Goal: Task Accomplishment & Management: Manage account settings

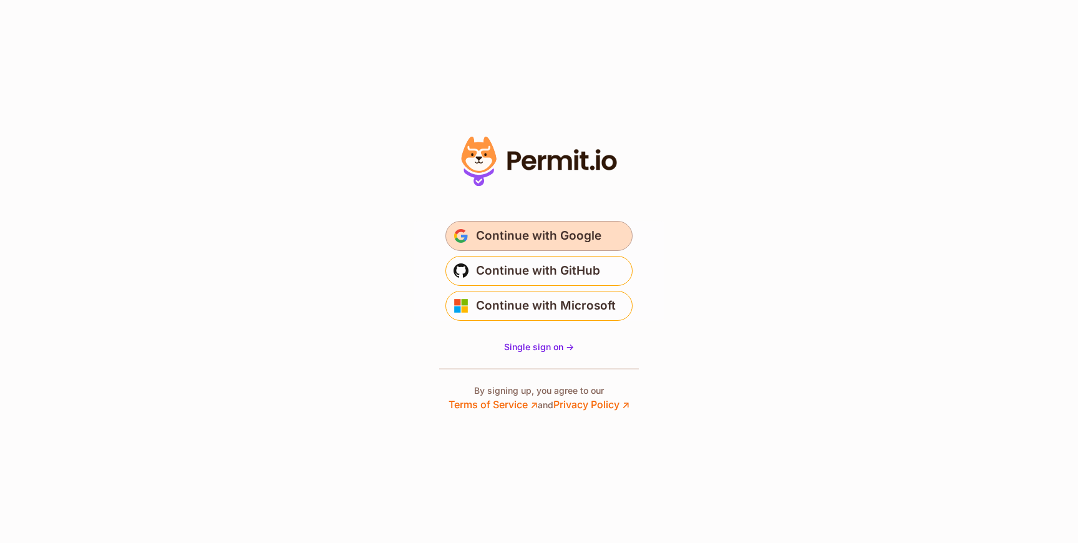
click at [586, 237] on span "Continue with Google" at bounding box center [538, 236] width 125 height 20
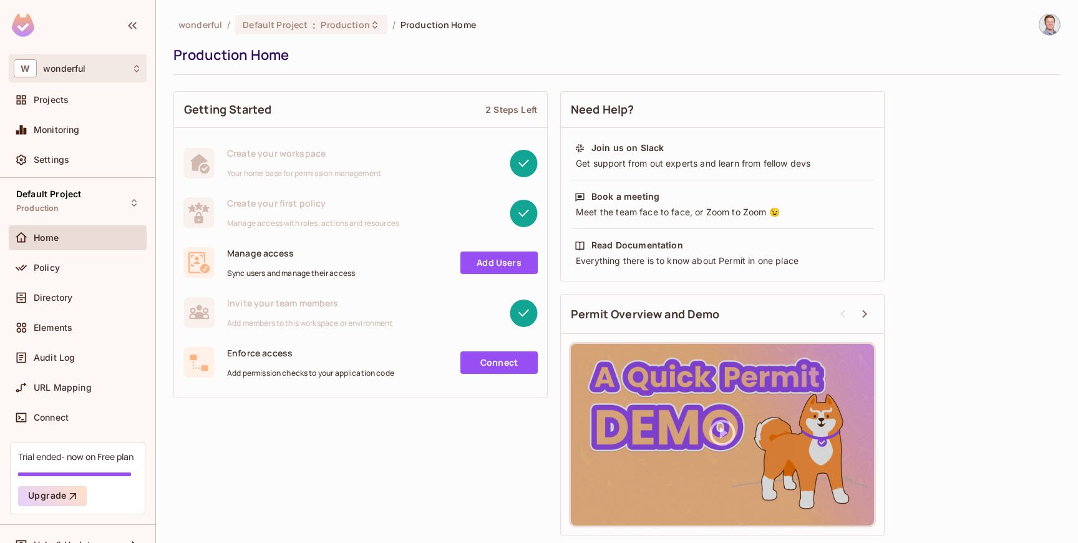
click at [98, 73] on div "W wonderful" at bounding box center [78, 68] width 128 height 18
click at [110, 69] on div at bounding box center [539, 271] width 1078 height 543
click at [81, 97] on div "Projects" at bounding box center [88, 100] width 108 height 10
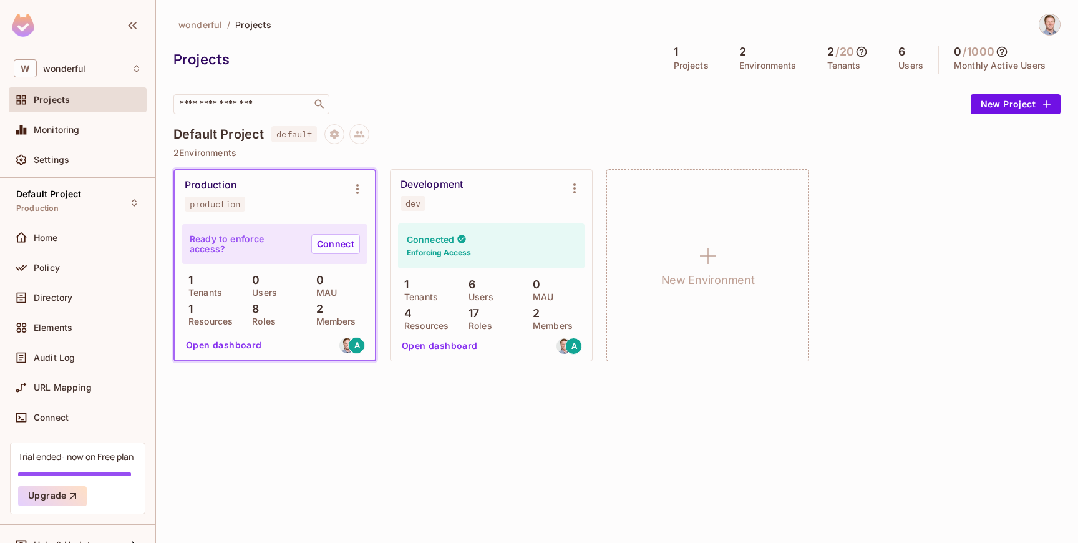
click at [473, 208] on div "Development dev" at bounding box center [481, 194] width 162 height 32
click at [535, 208] on div "Development dev" at bounding box center [481, 194] width 162 height 32
click at [462, 346] on button "Open dashboard" at bounding box center [440, 346] width 86 height 20
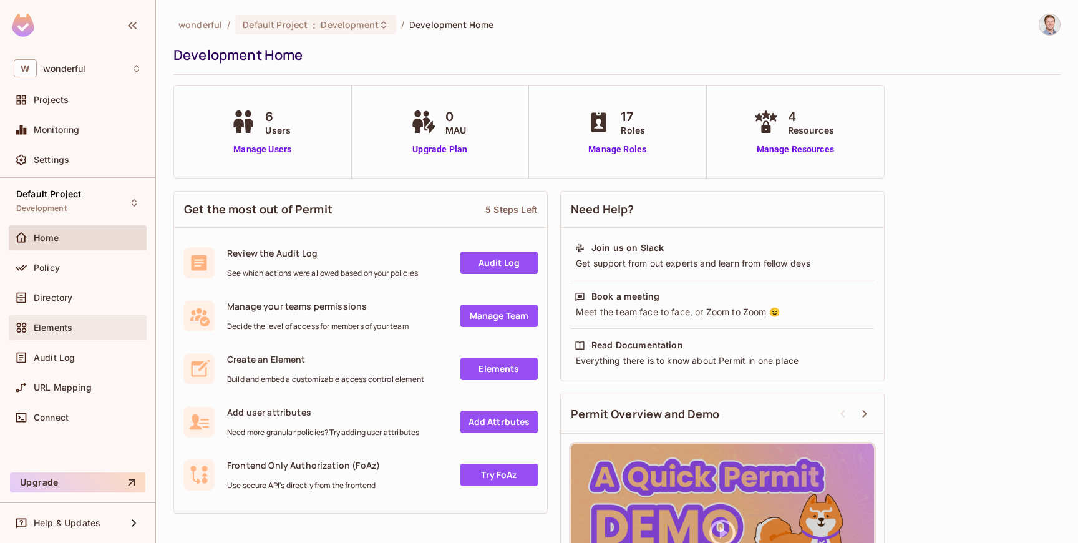
click at [112, 327] on div "Elements" at bounding box center [88, 327] width 108 height 10
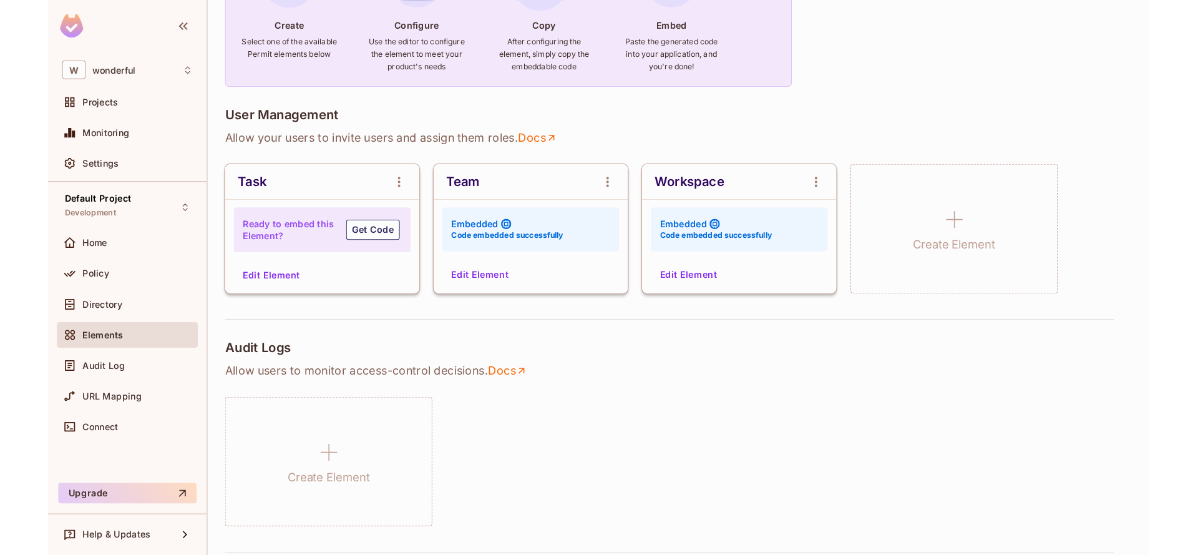
scroll to position [183, 0]
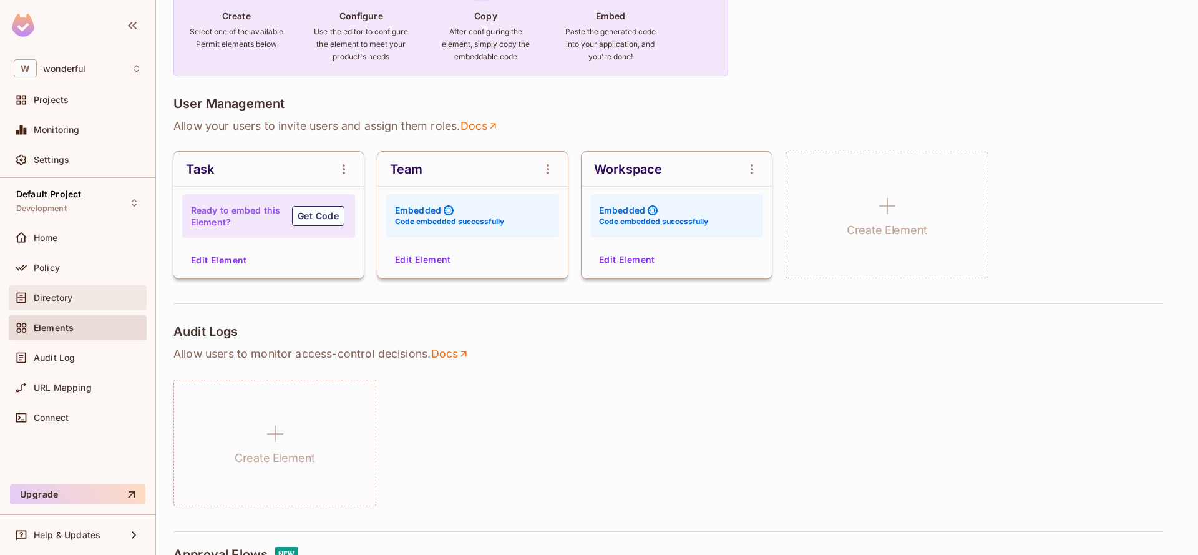
click at [59, 299] on span "Directory" at bounding box center [53, 298] width 39 height 10
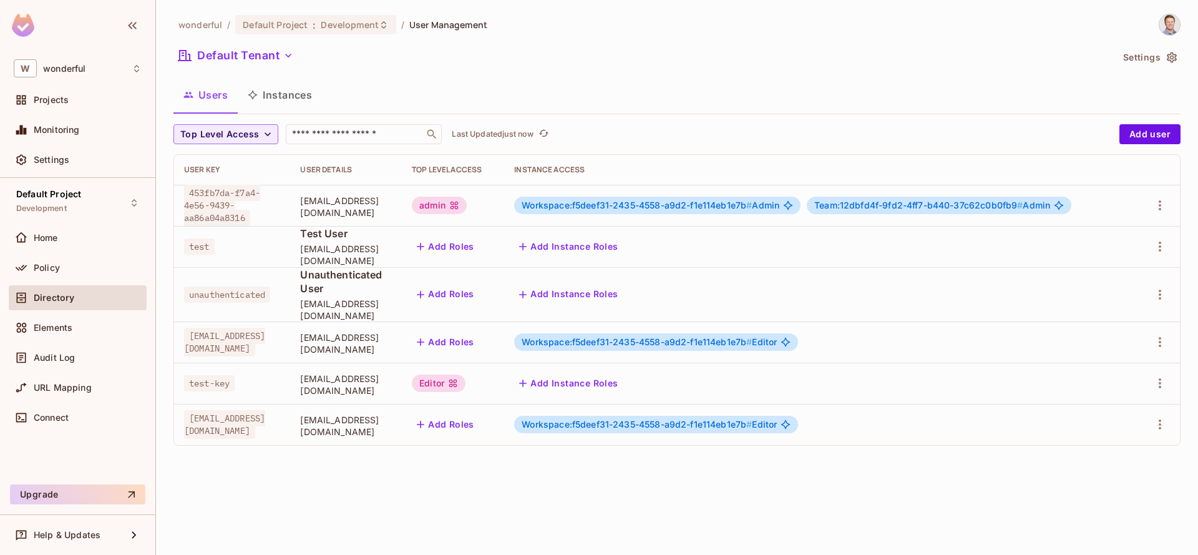
click at [273, 99] on button "Instances" at bounding box center [280, 94] width 84 height 31
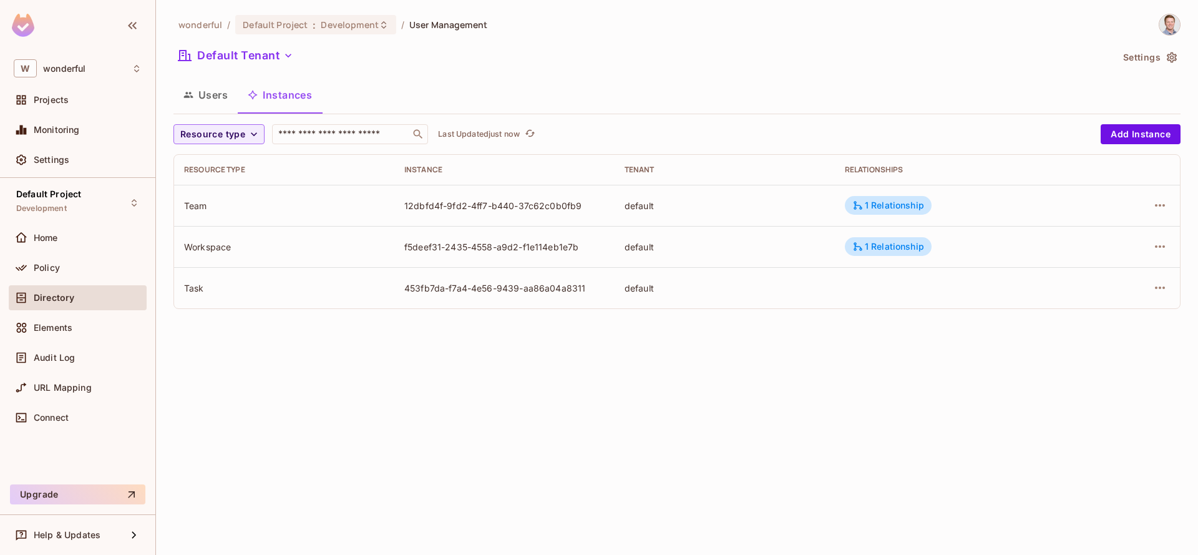
click at [485, 202] on div "12dbfd4f-9fd2-4ff7-b440-37c62c0b0fb9" at bounding box center [504, 206] width 200 height 12
drag, startPoint x: 405, startPoint y: 205, endPoint x: 580, endPoint y: 208, distance: 174.7
click at [580, 208] on div "12dbfd4f-9fd2-4ff7-b440-37c62c0b0fb9" at bounding box center [504, 206] width 200 height 12
copy div "12dbfd4f-9fd2-4ff7-b440-37c62c0b0fb9"
click at [52, 356] on span "Audit Log" at bounding box center [54, 357] width 41 height 10
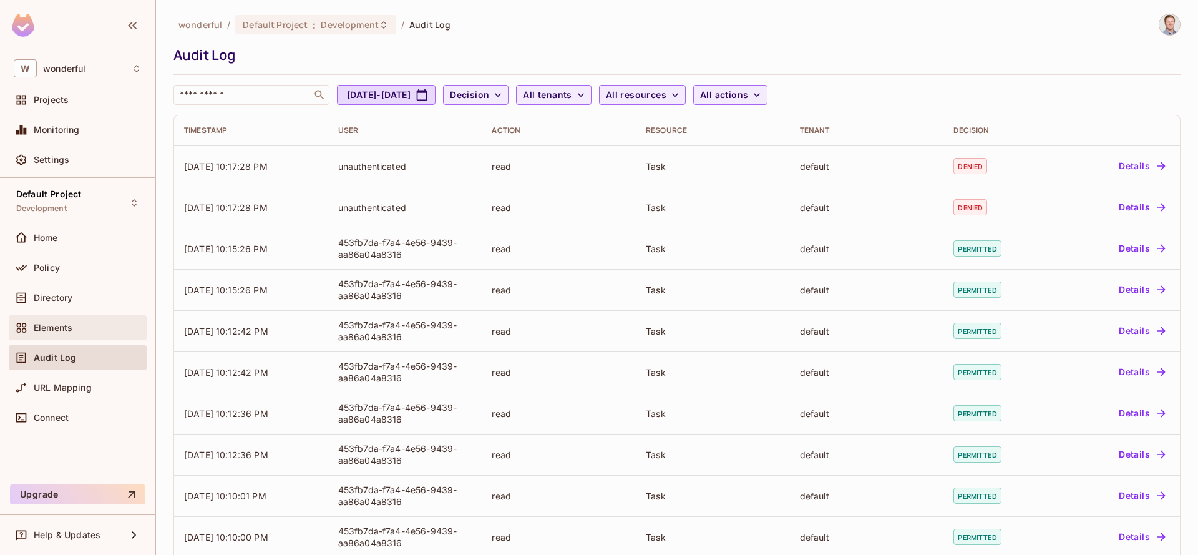
click at [72, 326] on span "Elements" at bounding box center [53, 327] width 39 height 10
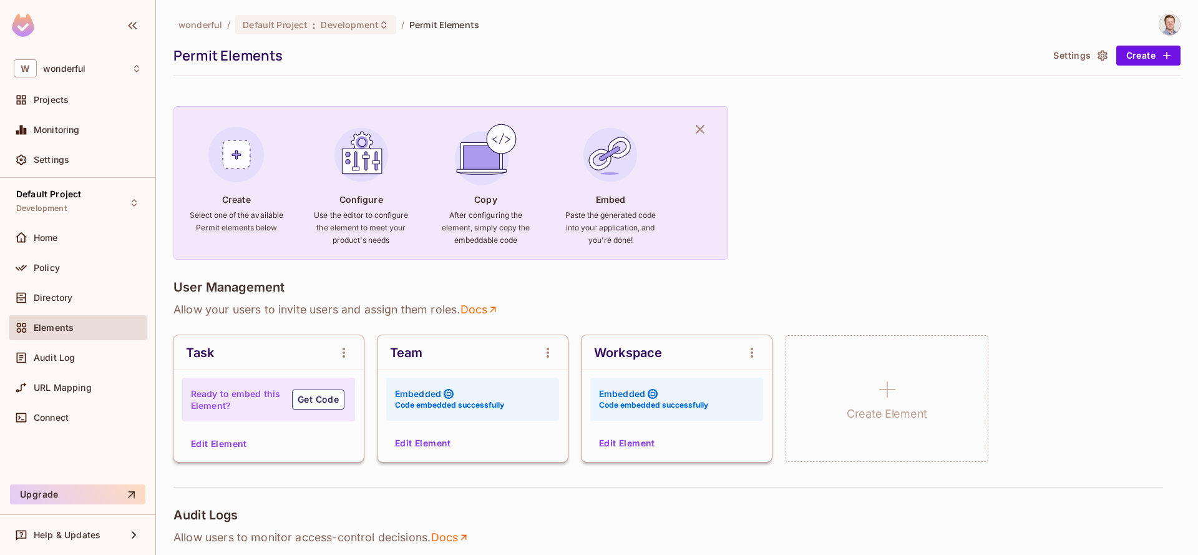
click at [679, 359] on div "Workspace" at bounding box center [676, 352] width 190 height 35
click at [747, 352] on icon "open Menu" at bounding box center [751, 352] width 15 height 15
click at [478, 346] on div at bounding box center [599, 277] width 1198 height 555
click at [546, 348] on icon "open Menu" at bounding box center [547, 352] width 15 height 15
click at [526, 358] on div at bounding box center [599, 277] width 1198 height 555
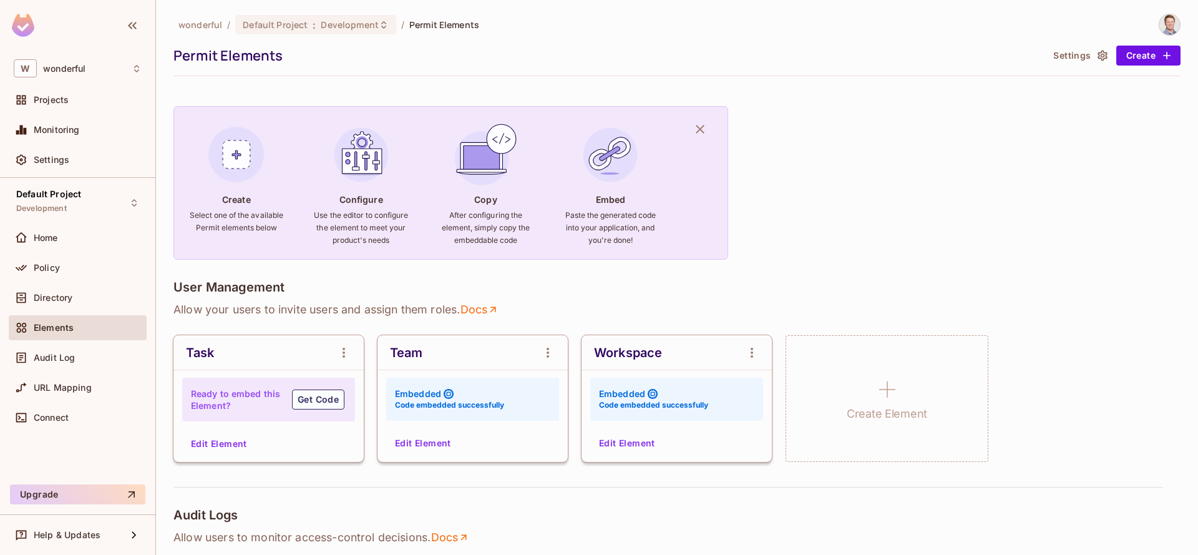
click at [425, 440] on button "Edit Element" at bounding box center [423, 443] width 66 height 20
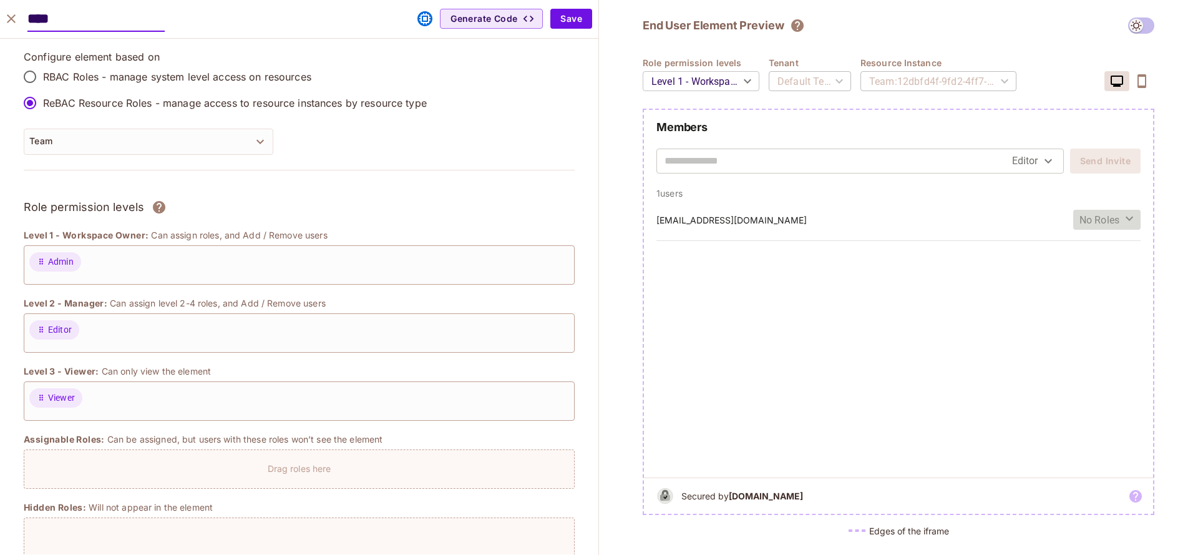
click at [1077, 215] on span "No Roles" at bounding box center [1099, 220] width 40 height 14
click at [1077, 246] on span "Admin" at bounding box center [1111, 248] width 59 height 12
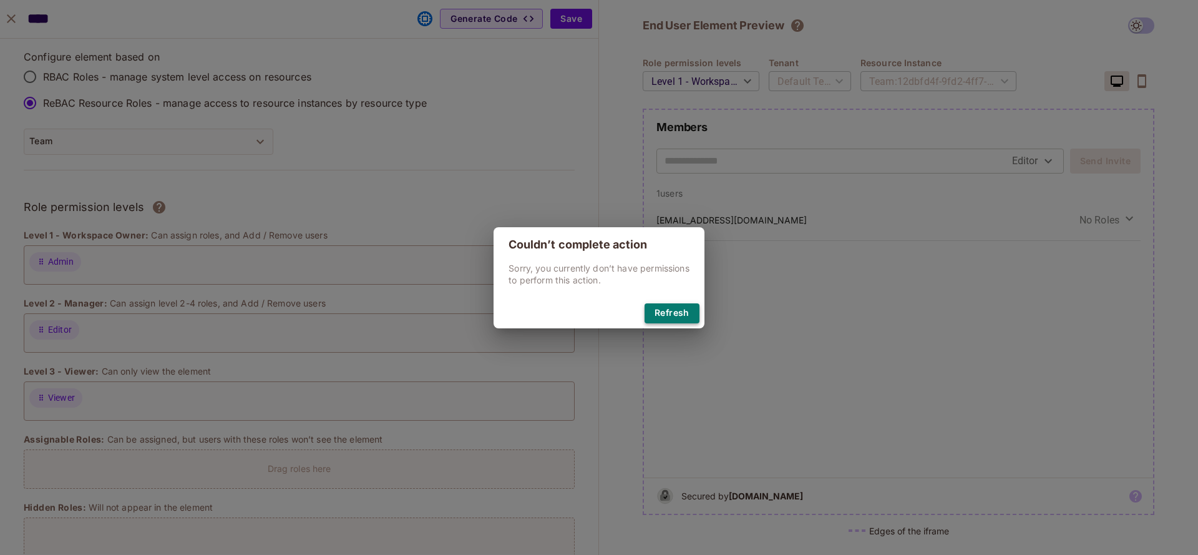
click at [679, 311] on button "Refresh" at bounding box center [671, 313] width 55 height 20
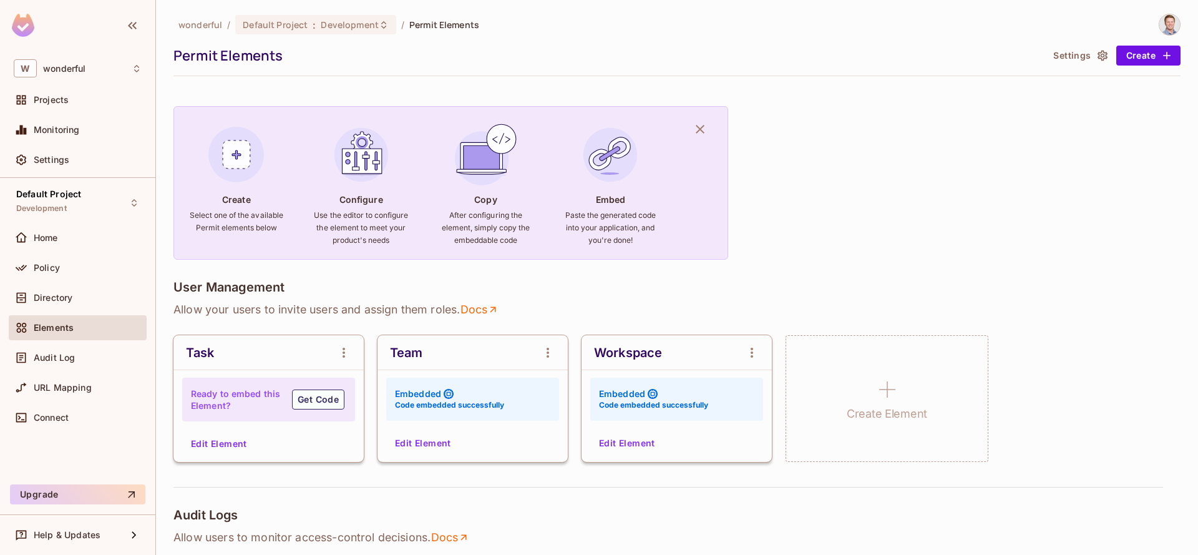
click at [710, 352] on div "Workspace" at bounding box center [676, 352] width 190 height 35
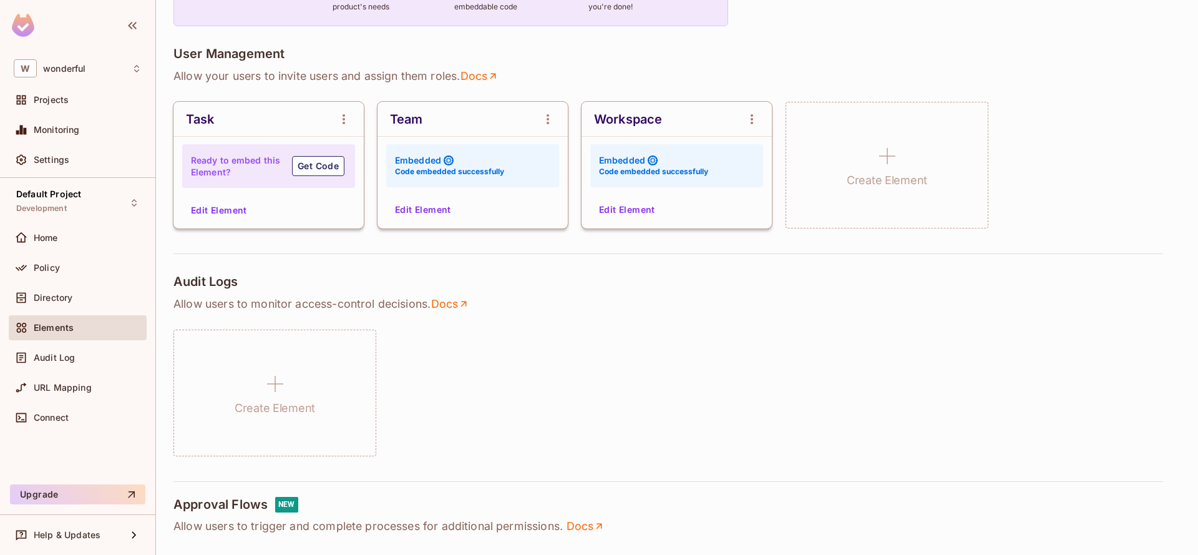
scroll to position [221, 0]
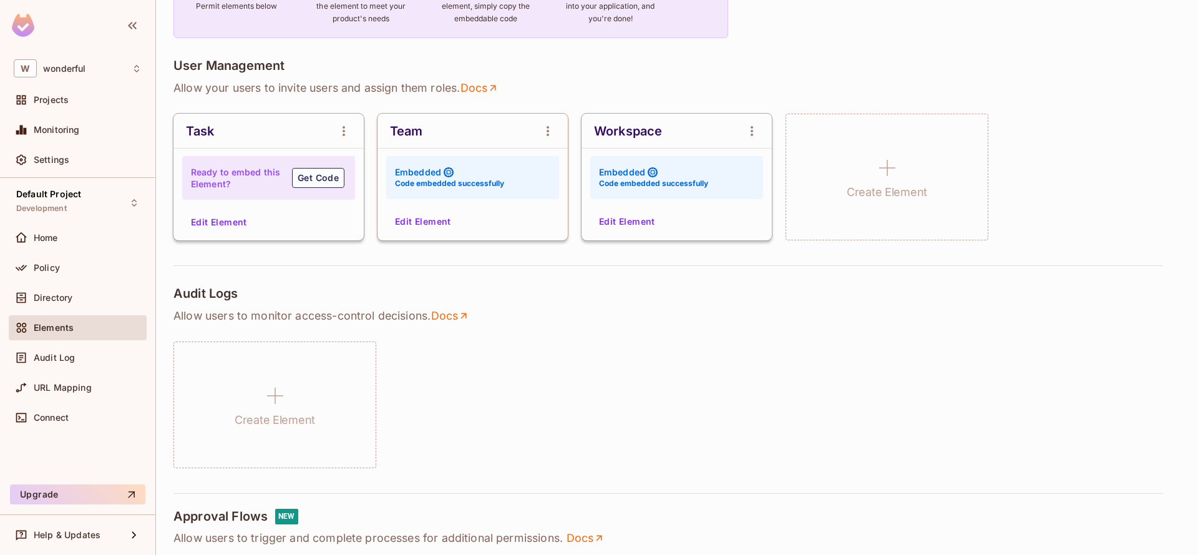
click at [419, 220] on button "Edit Element" at bounding box center [423, 221] width 66 height 20
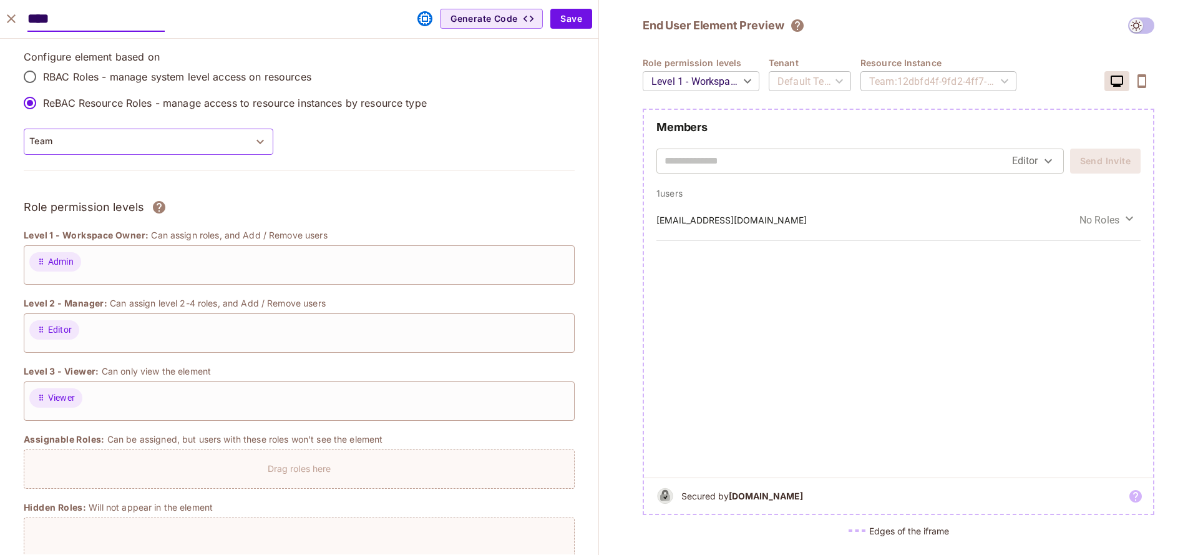
click at [251, 145] on button "Team" at bounding box center [149, 141] width 250 height 26
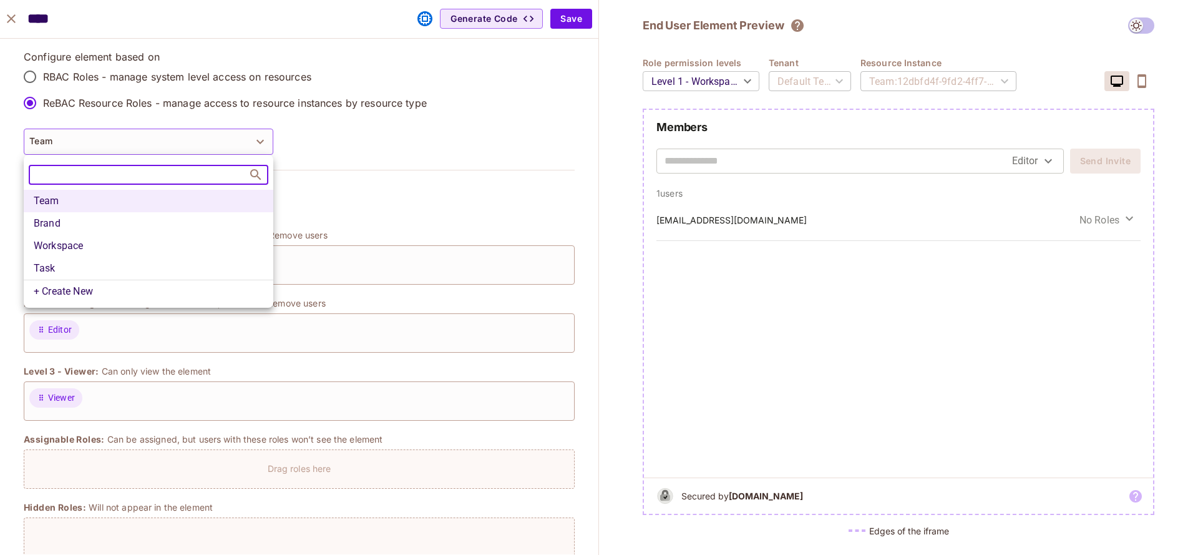
click at [412, 204] on div at bounding box center [599, 277] width 1198 height 555
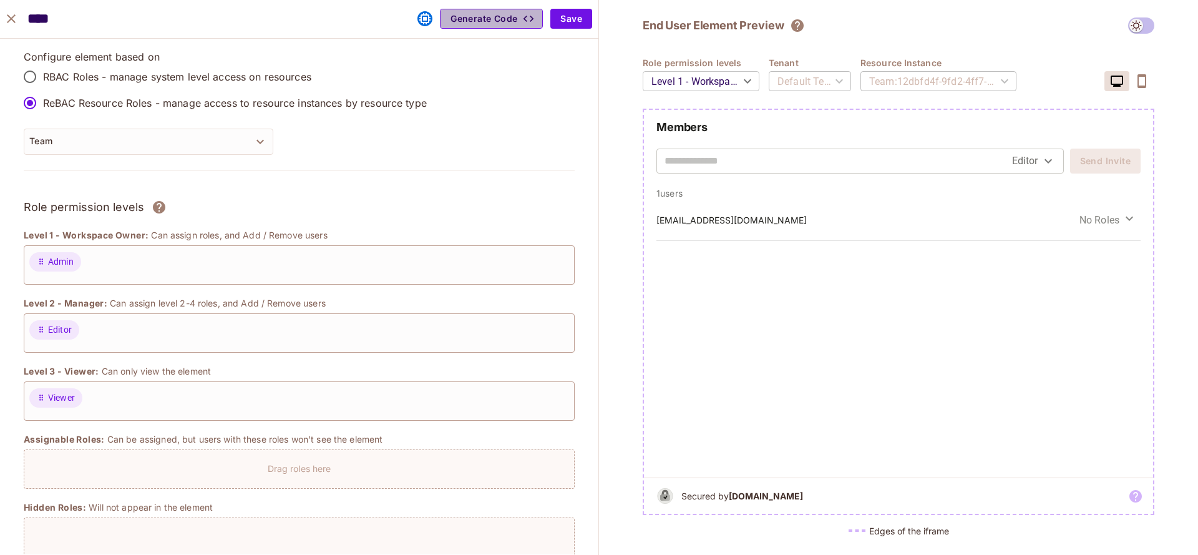
click at [496, 14] on button "Generate Code" at bounding box center [491, 19] width 103 height 20
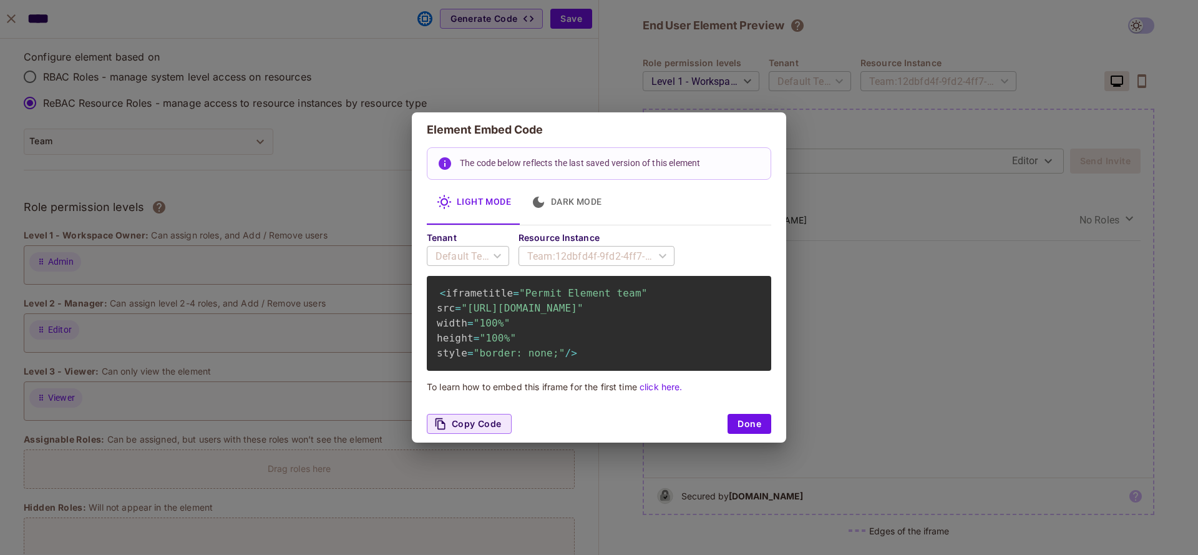
scroll to position [0, 0]
click at [26, 14] on div "**********" at bounding box center [599, 277] width 1198 height 555
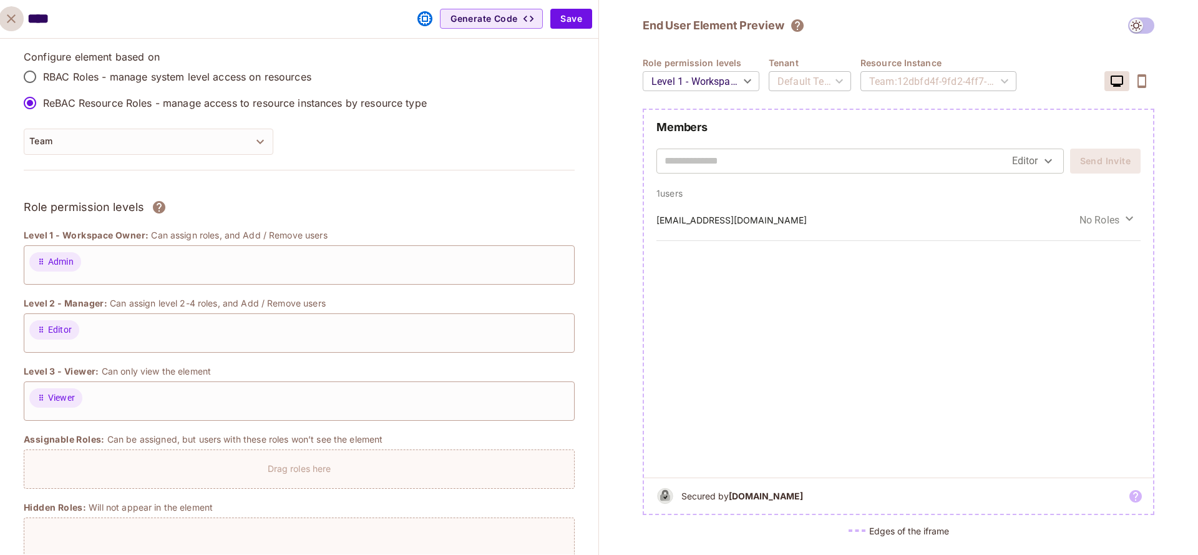
click at [16, 15] on icon "close" at bounding box center [11, 18] width 15 height 15
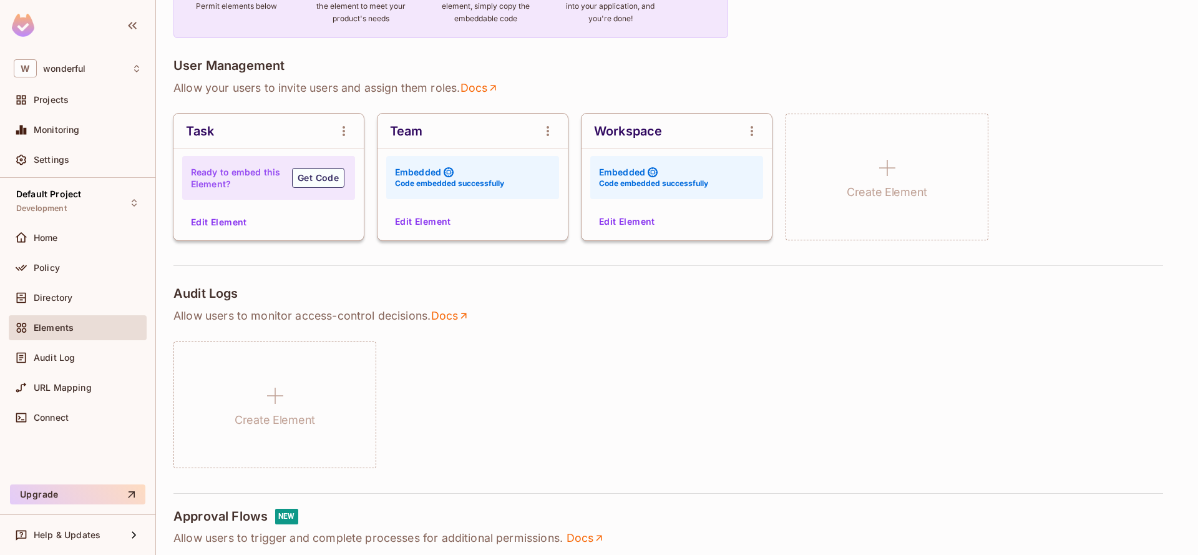
click at [634, 225] on button "Edit Element" at bounding box center [627, 221] width 66 height 20
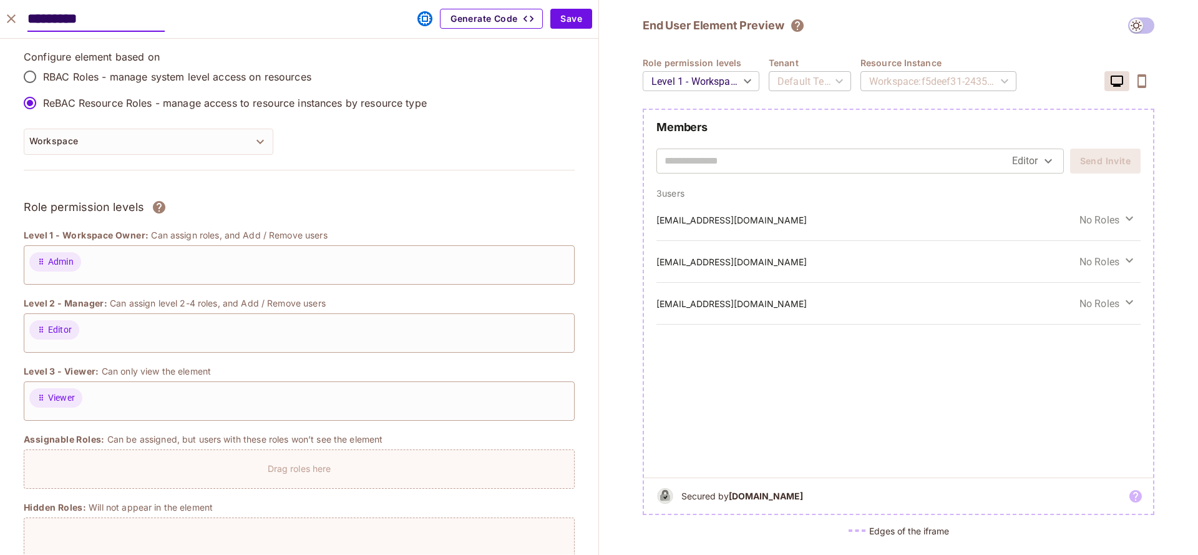
click at [498, 17] on button "Generate Code" at bounding box center [491, 19] width 103 height 20
click at [12, 22] on icon "close" at bounding box center [11, 18] width 15 height 15
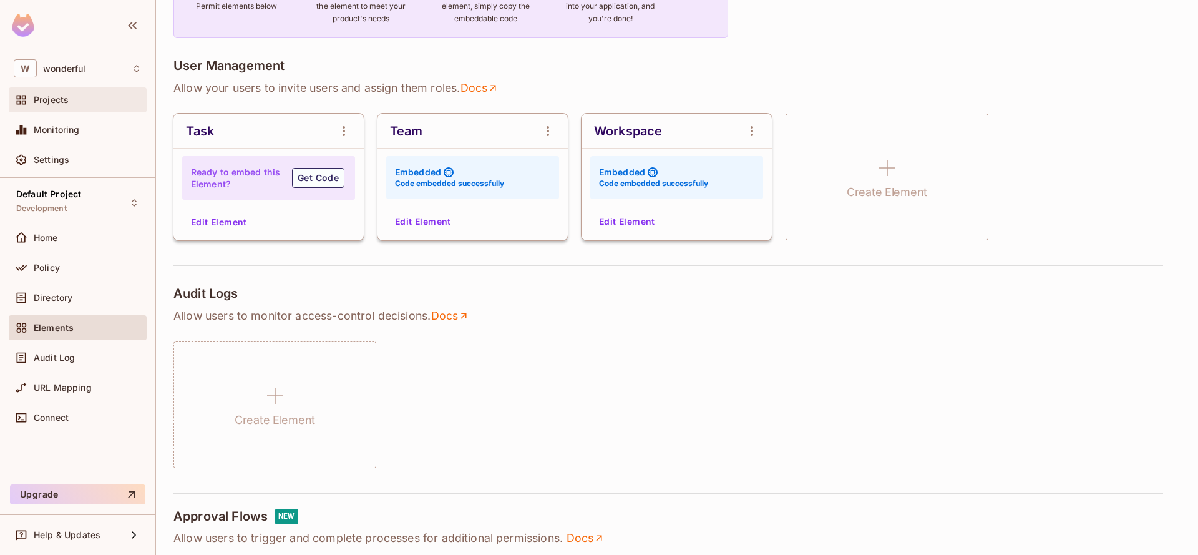
click at [57, 102] on span "Projects" at bounding box center [51, 100] width 35 height 10
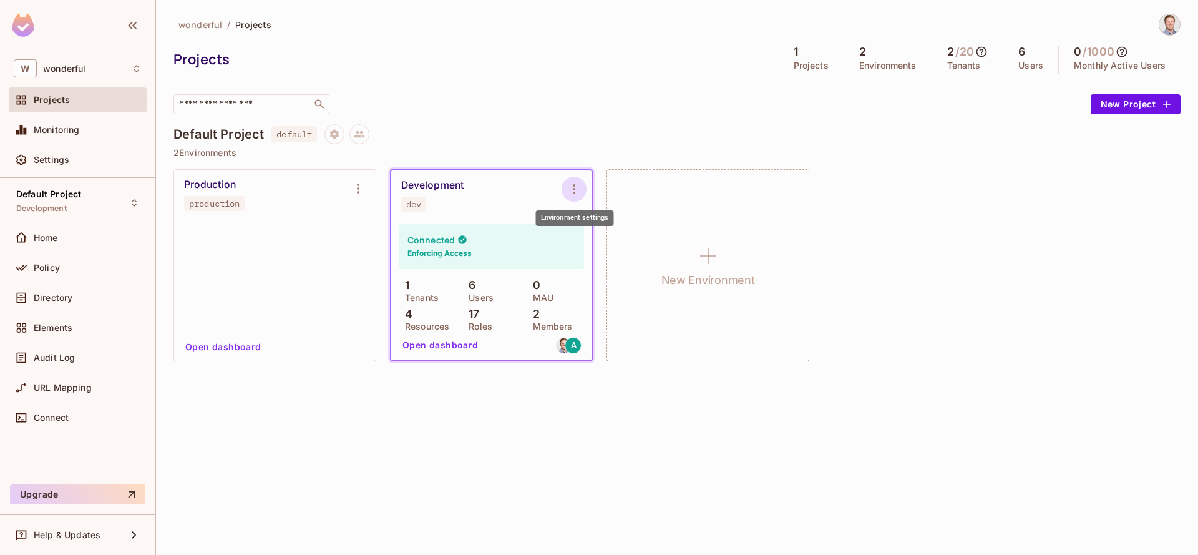
click at [575, 187] on icon "Environment settings" at bounding box center [573, 189] width 15 height 15
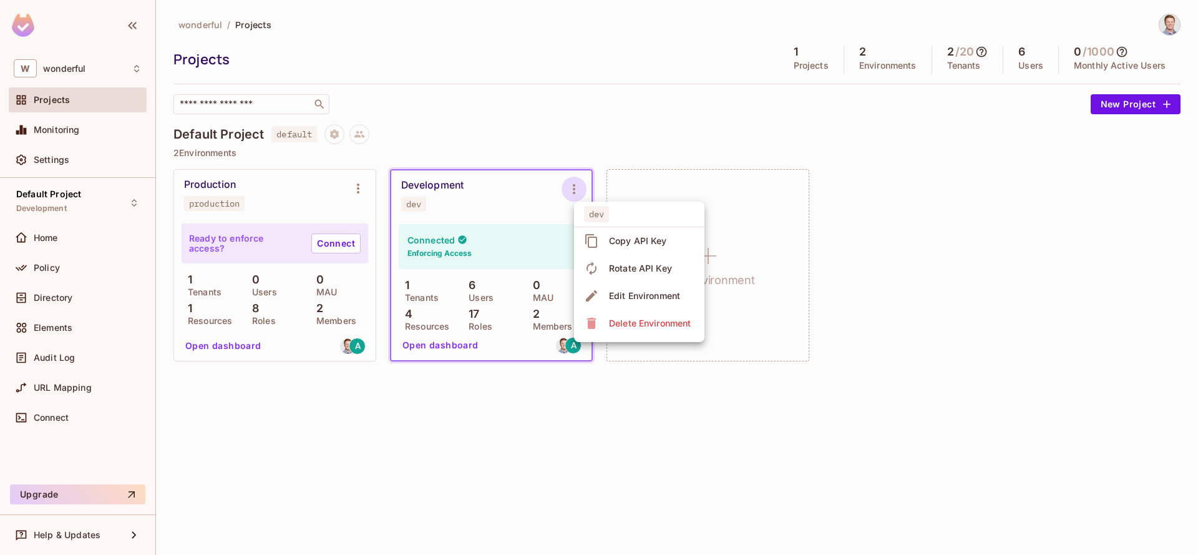
click at [484, 207] on div at bounding box center [599, 277] width 1198 height 555
click at [432, 190] on div "Development" at bounding box center [432, 185] width 62 height 12
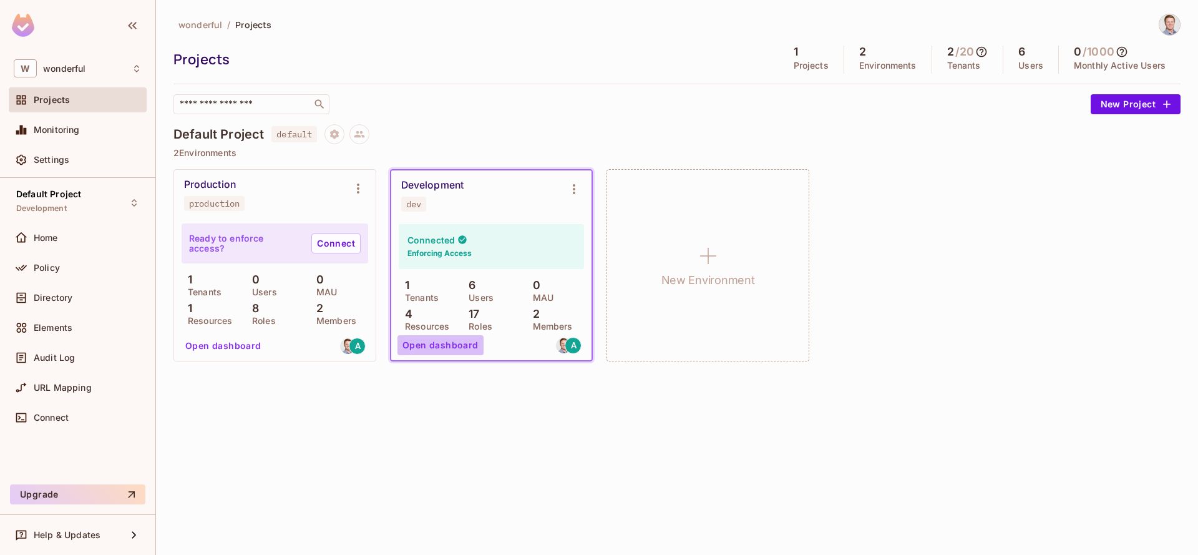
click at [444, 344] on button "Open dashboard" at bounding box center [440, 345] width 86 height 20
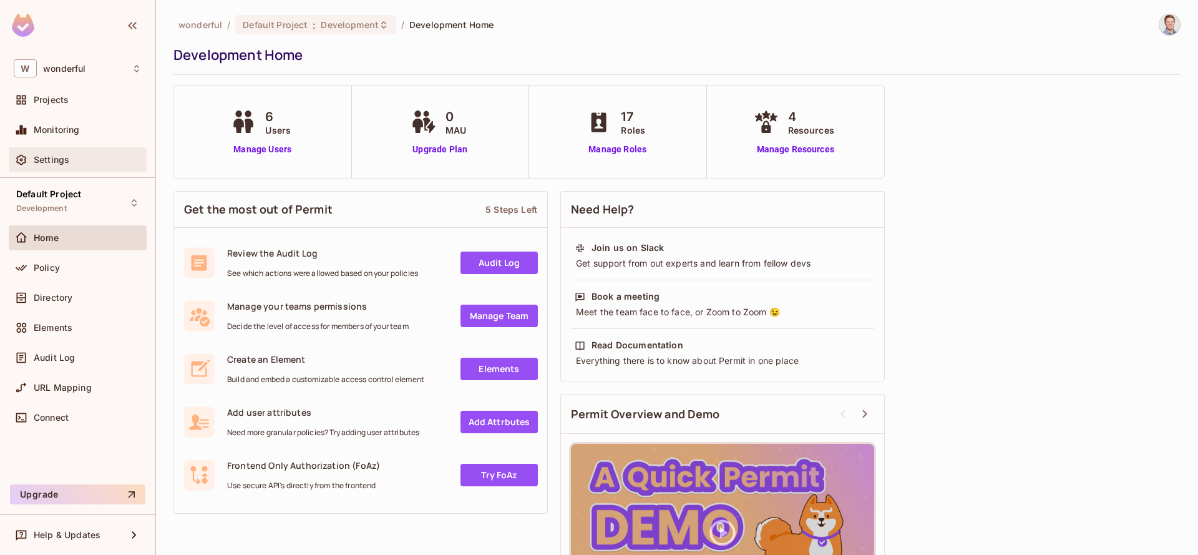
click at [80, 157] on div "Settings" at bounding box center [88, 160] width 108 height 10
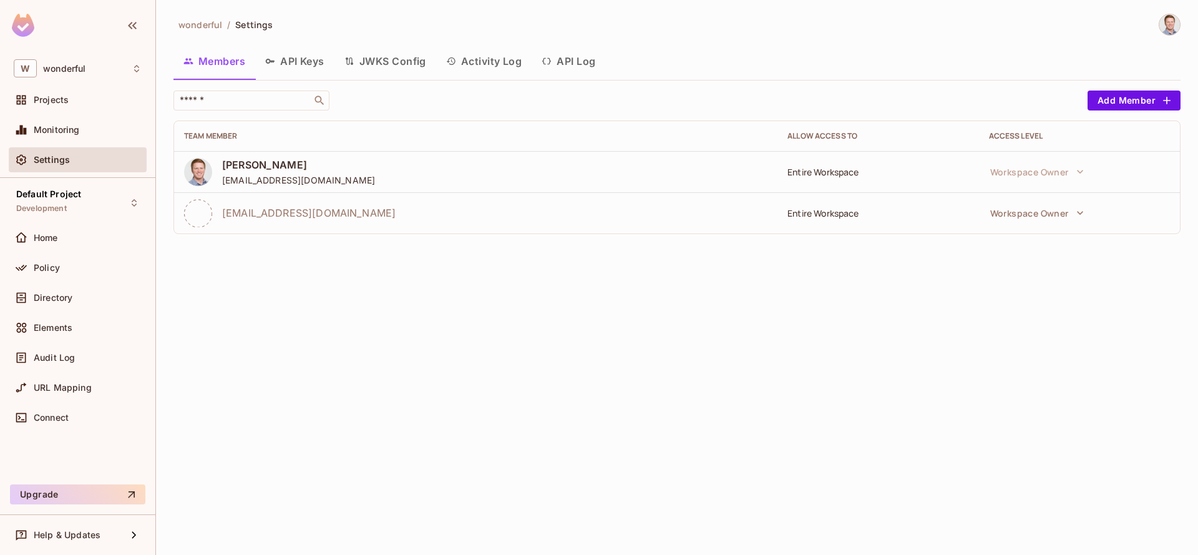
click at [316, 57] on button "API Keys" at bounding box center [294, 61] width 79 height 31
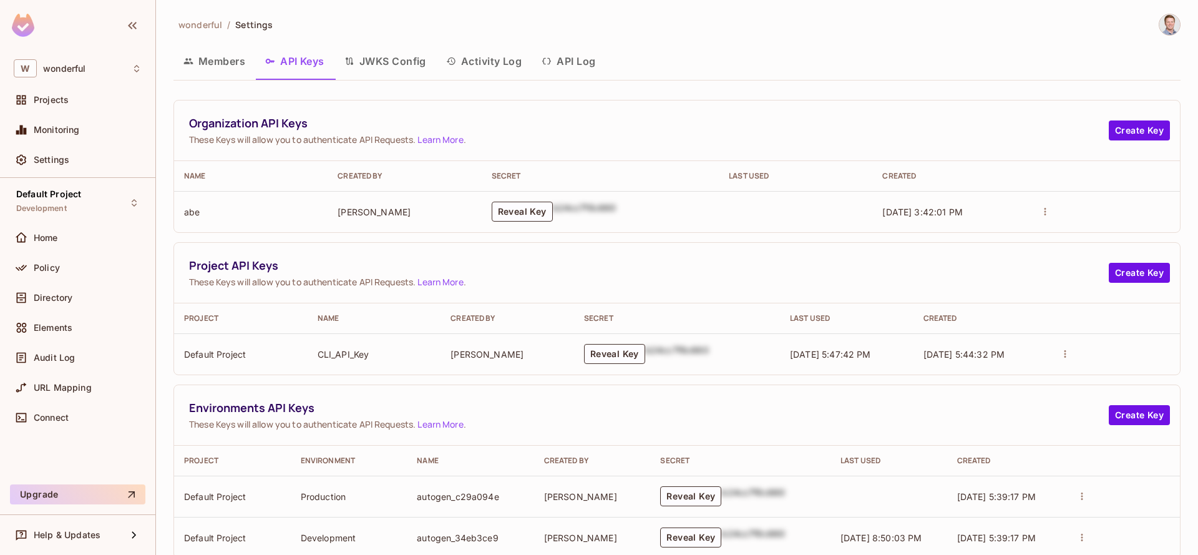
click at [487, 59] on button "Activity Log" at bounding box center [484, 61] width 96 height 31
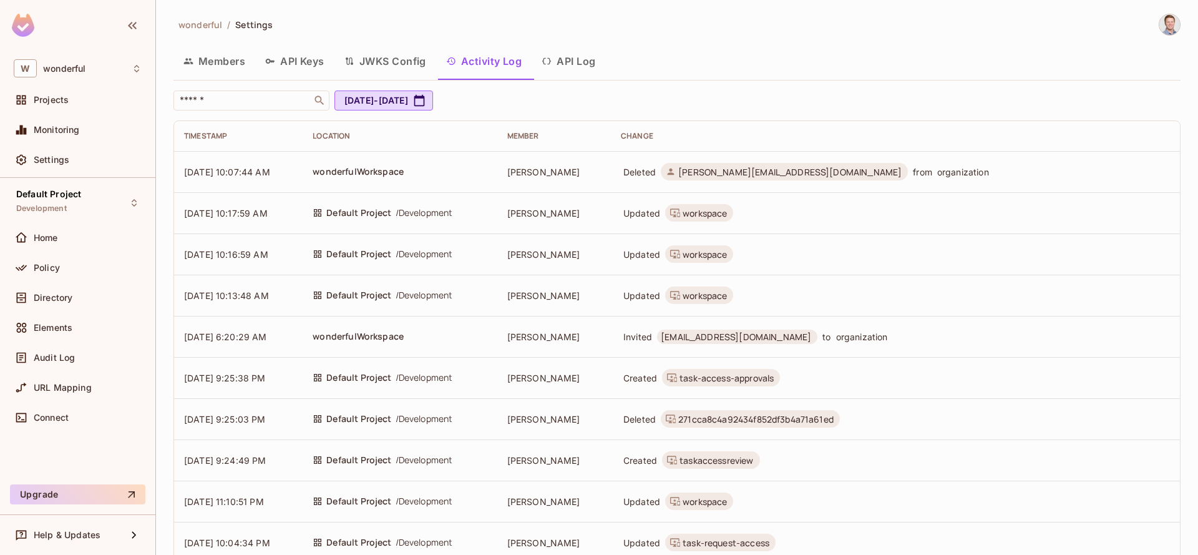
click at [578, 69] on button "API Log" at bounding box center [568, 61] width 74 height 31
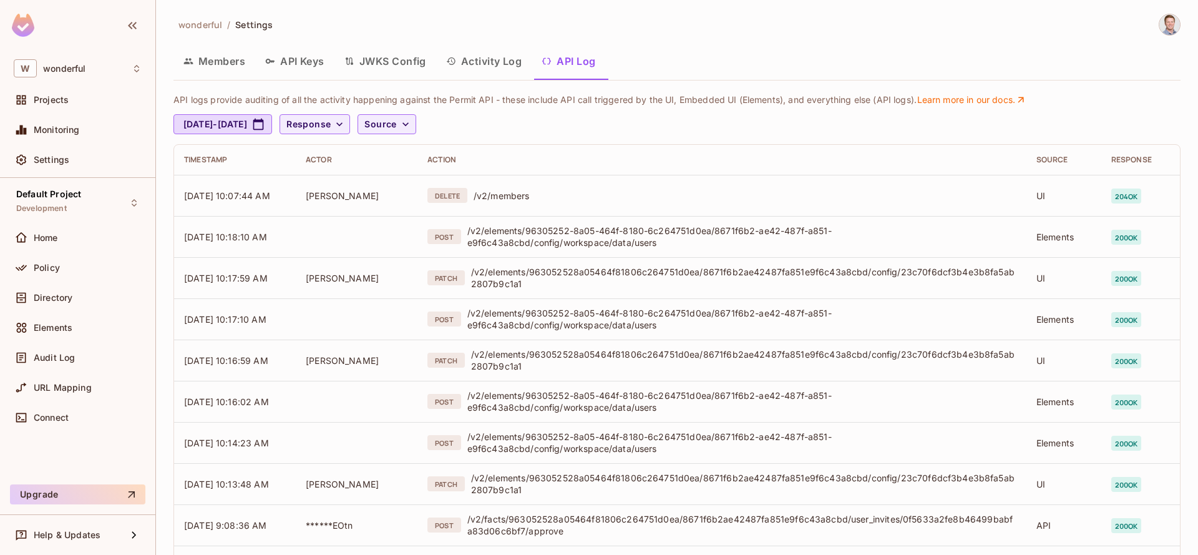
click at [401, 63] on button "JWKS Config" at bounding box center [385, 61] width 102 height 31
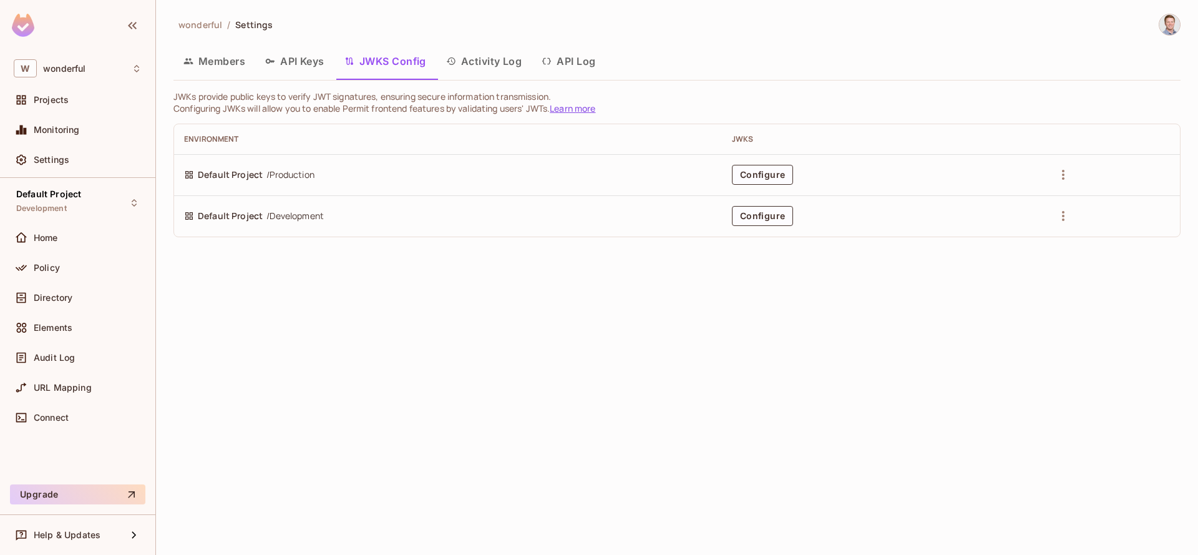
click at [305, 60] on button "API Keys" at bounding box center [294, 61] width 79 height 31
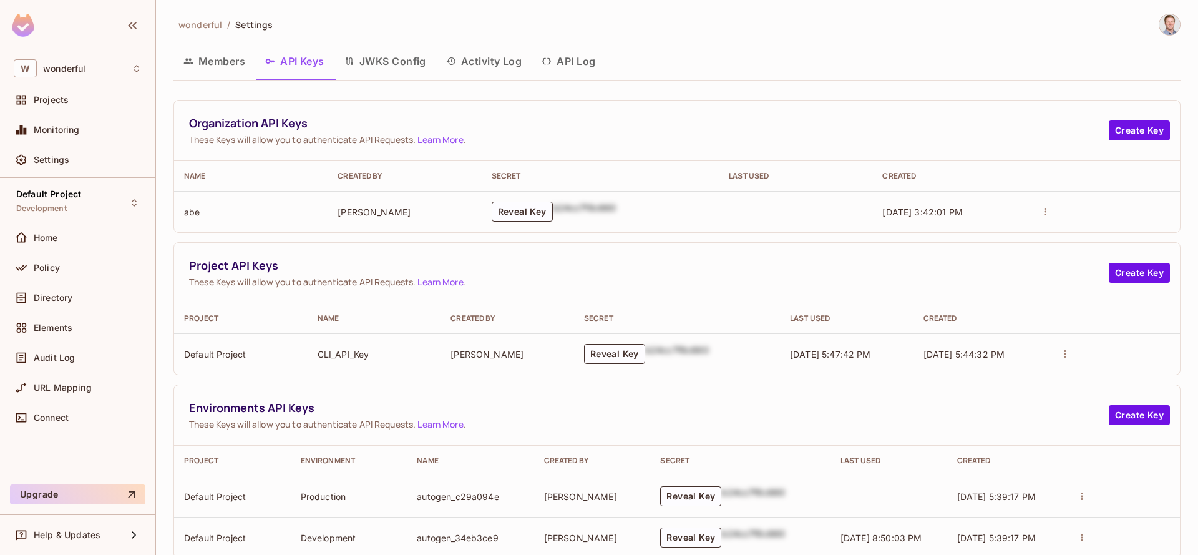
click at [227, 54] on button "Members" at bounding box center [214, 61] width 82 height 31
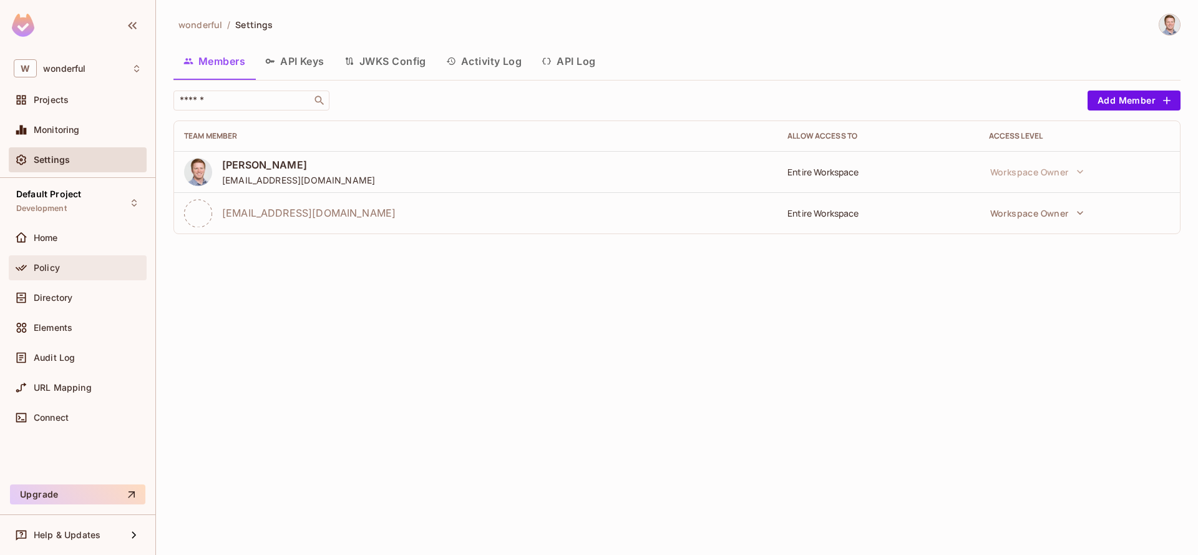
click at [75, 266] on div "Policy" at bounding box center [88, 268] width 108 height 10
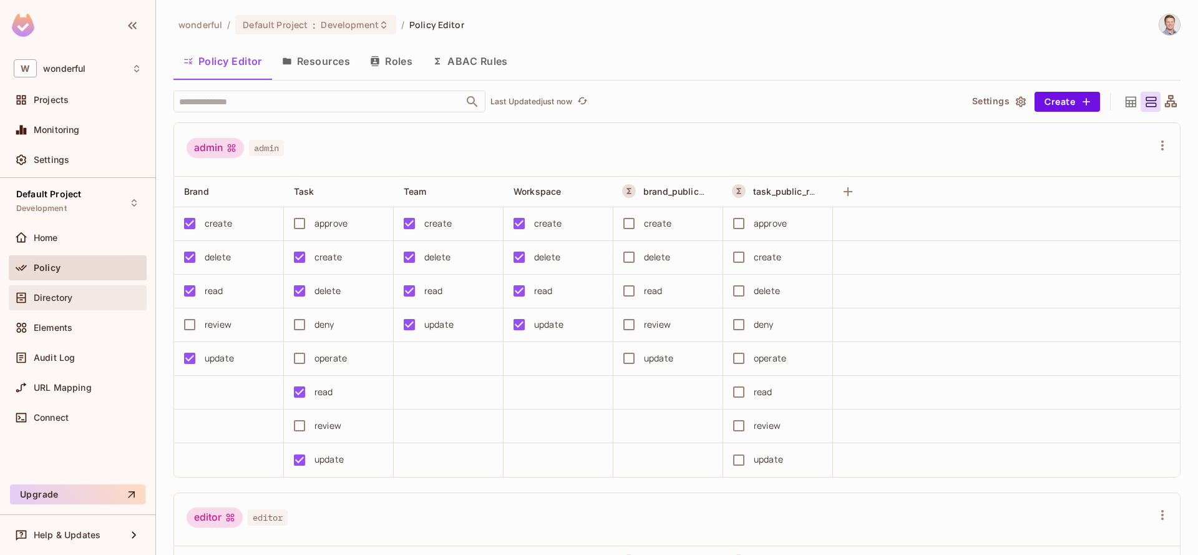
click at [72, 295] on span "Directory" at bounding box center [53, 298] width 39 height 10
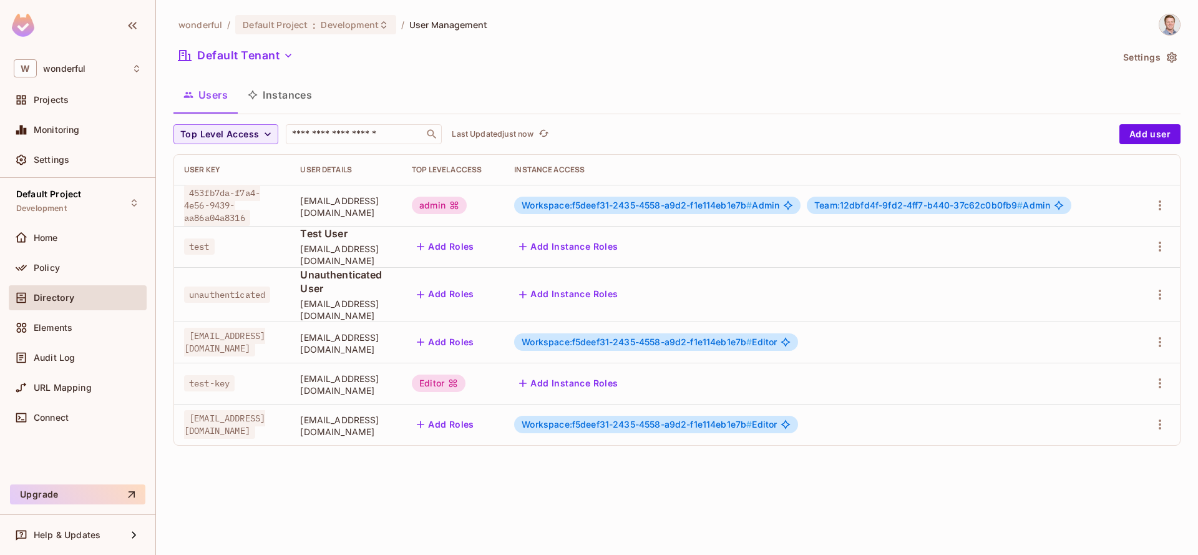
click at [295, 100] on button "Instances" at bounding box center [280, 94] width 84 height 31
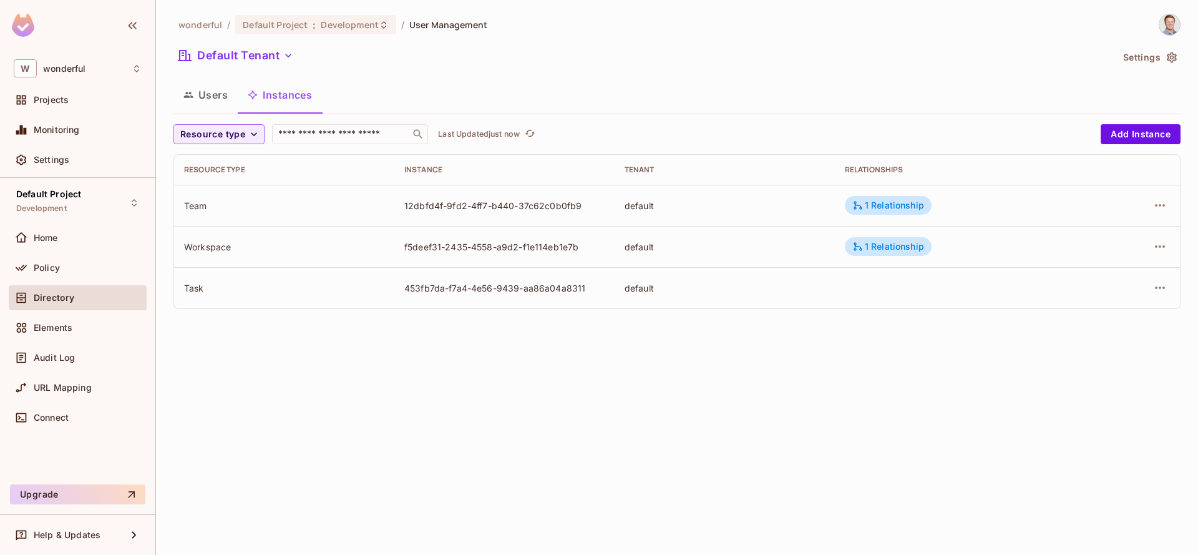
click at [211, 103] on button "Users" at bounding box center [205, 94] width 64 height 31
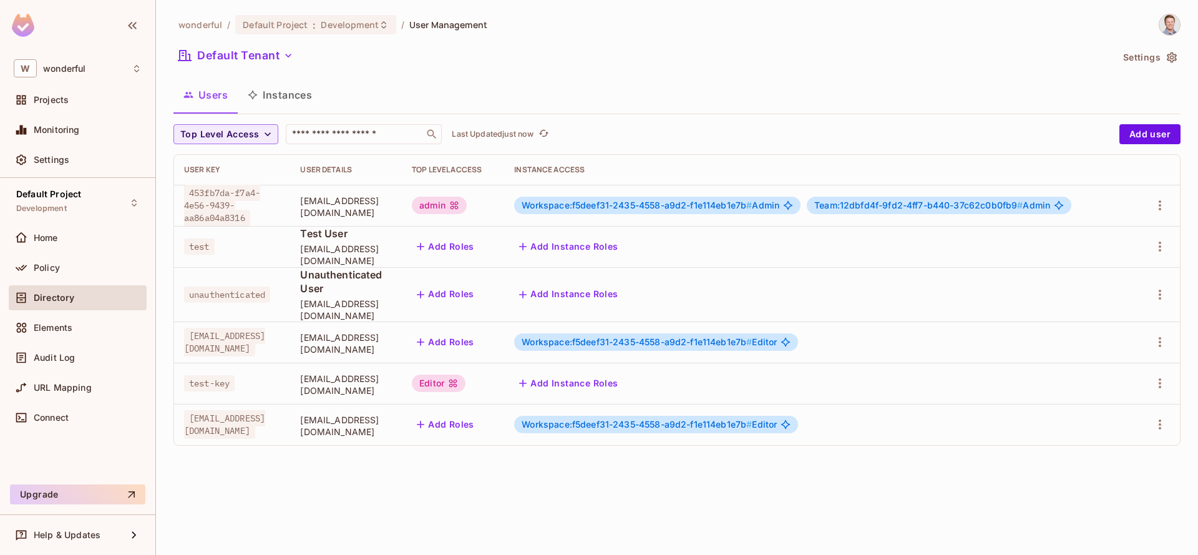
click at [277, 88] on button "Instances" at bounding box center [280, 94] width 84 height 31
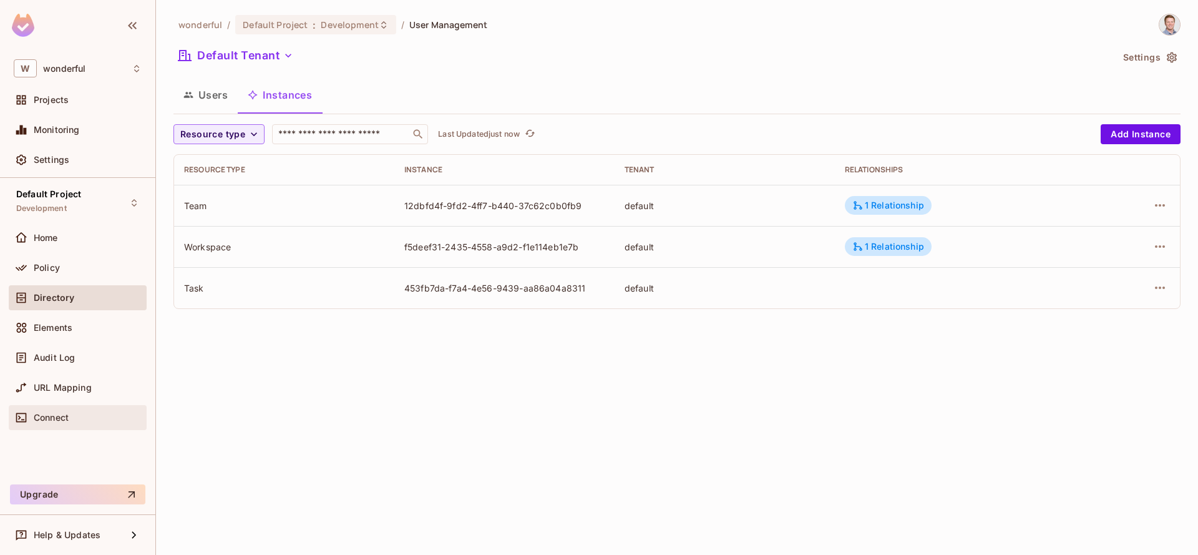
click at [52, 414] on span "Connect" at bounding box center [51, 417] width 35 height 10
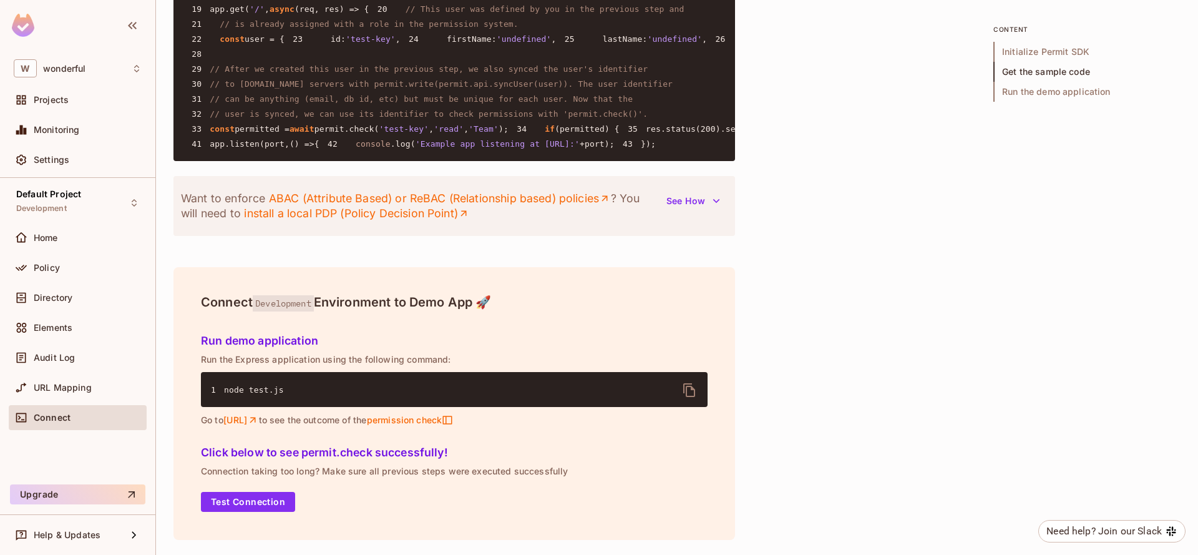
scroll to position [1312, 0]
click at [54, 362] on div "Audit Log" at bounding box center [78, 357] width 128 height 15
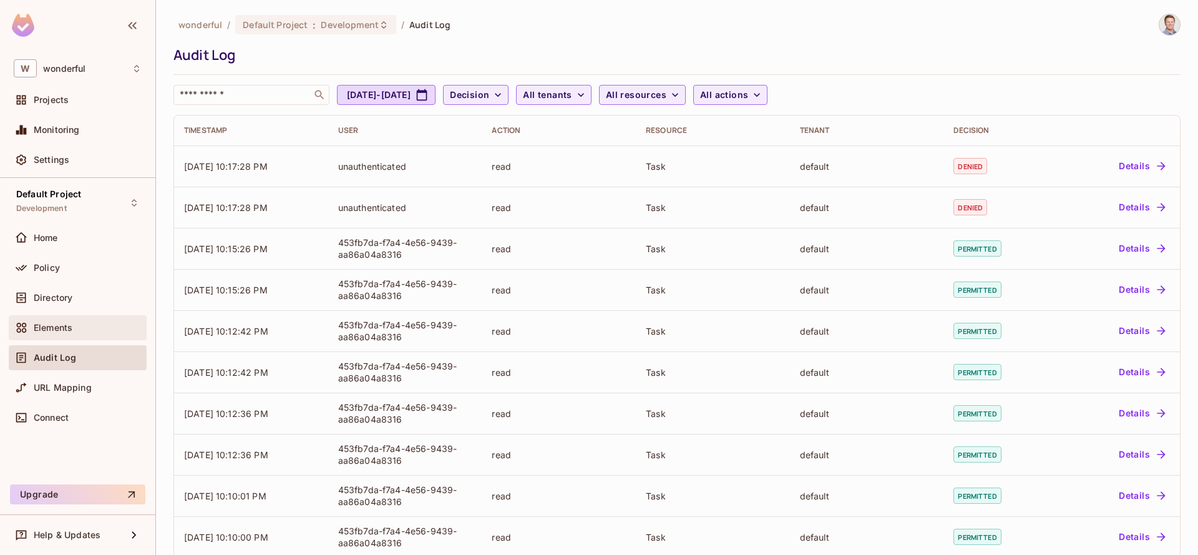
click at [57, 327] on span "Elements" at bounding box center [53, 327] width 39 height 10
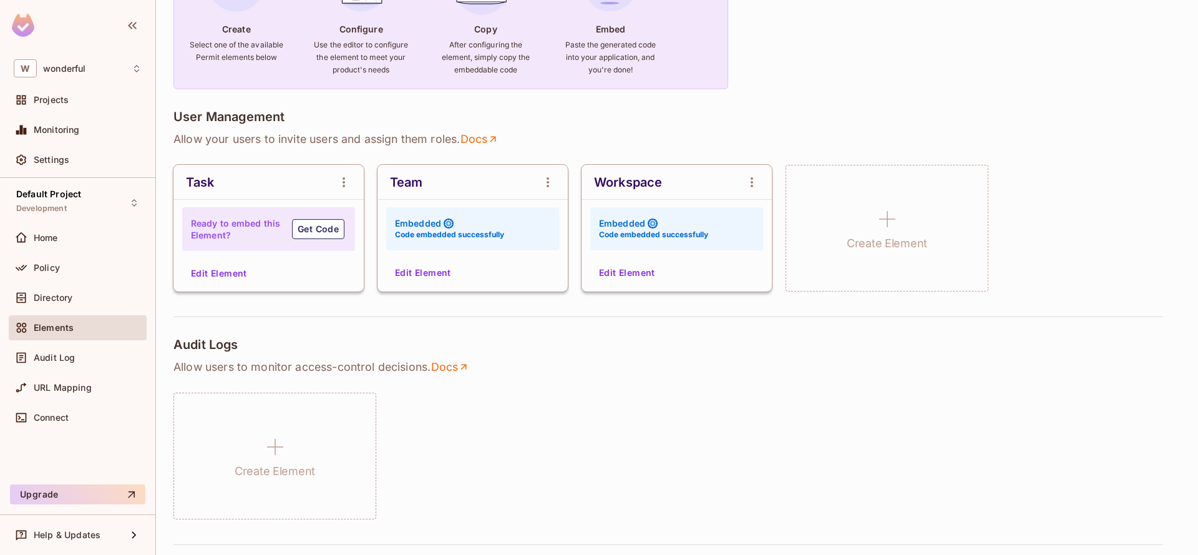
scroll to position [177, 0]
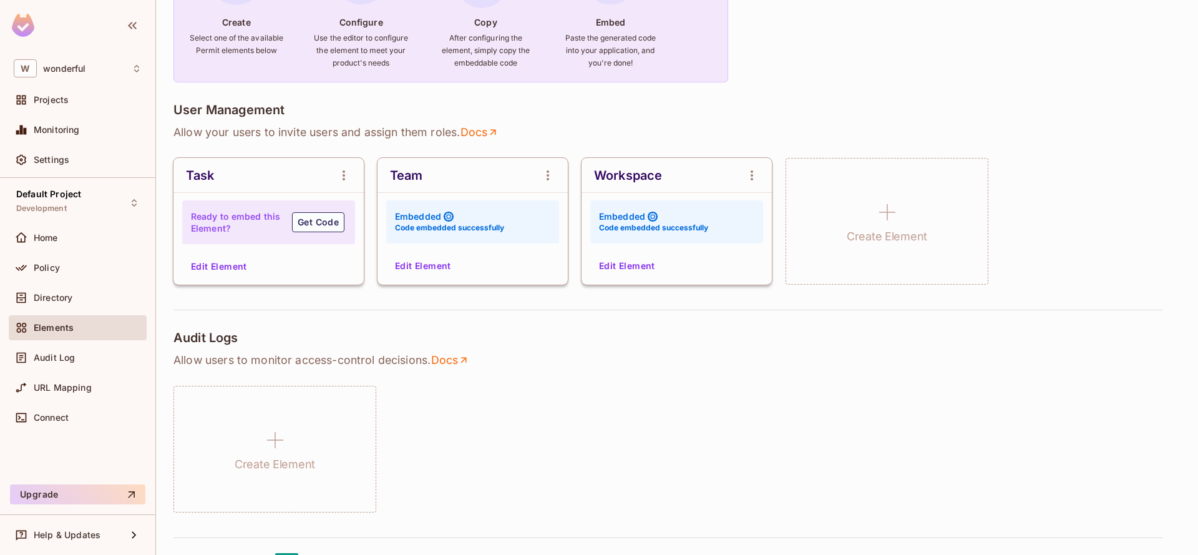
click at [621, 268] on button "Edit Element" at bounding box center [627, 266] width 66 height 20
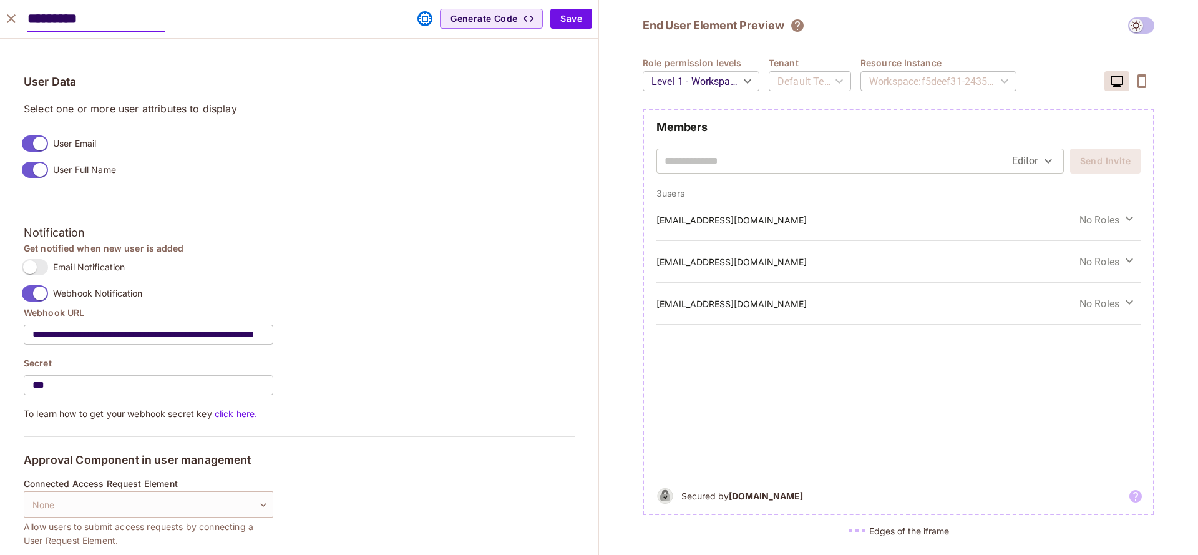
scroll to position [989, 0]
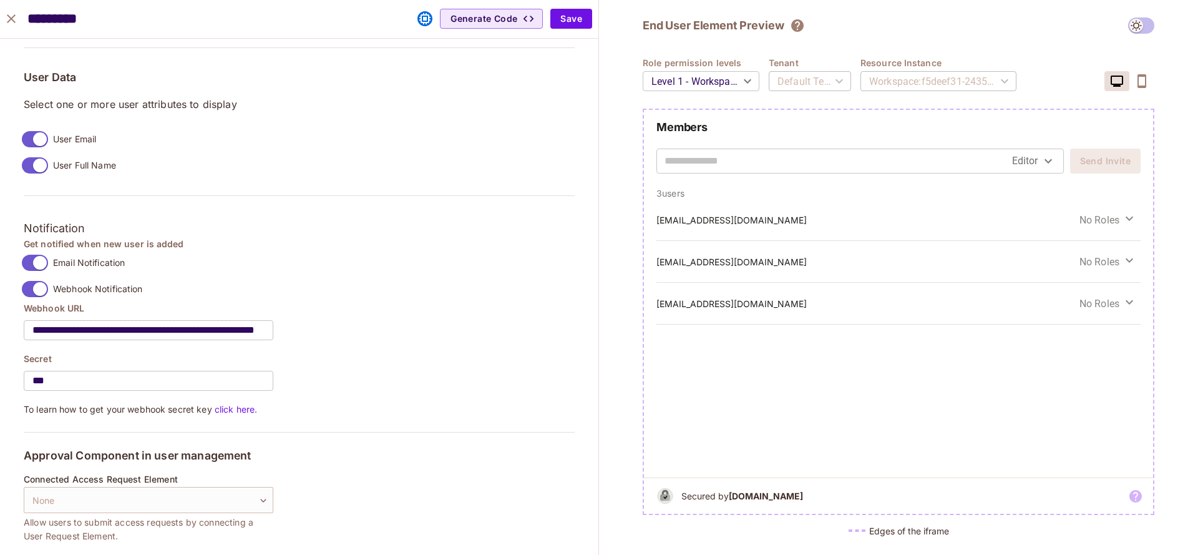
click at [224, 329] on input "**********" at bounding box center [149, 330] width 250 height 35
paste input "text"
type input "**********"
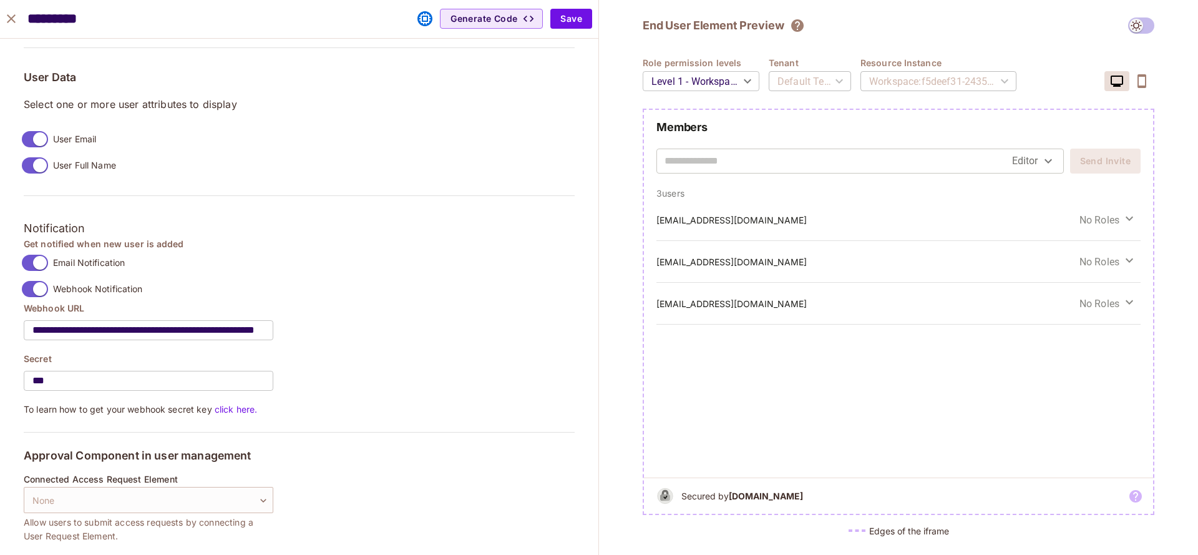
click at [368, 348] on div "**********" at bounding box center [299, 358] width 551 height 113
click at [576, 19] on button "Save" at bounding box center [571, 19] width 42 height 20
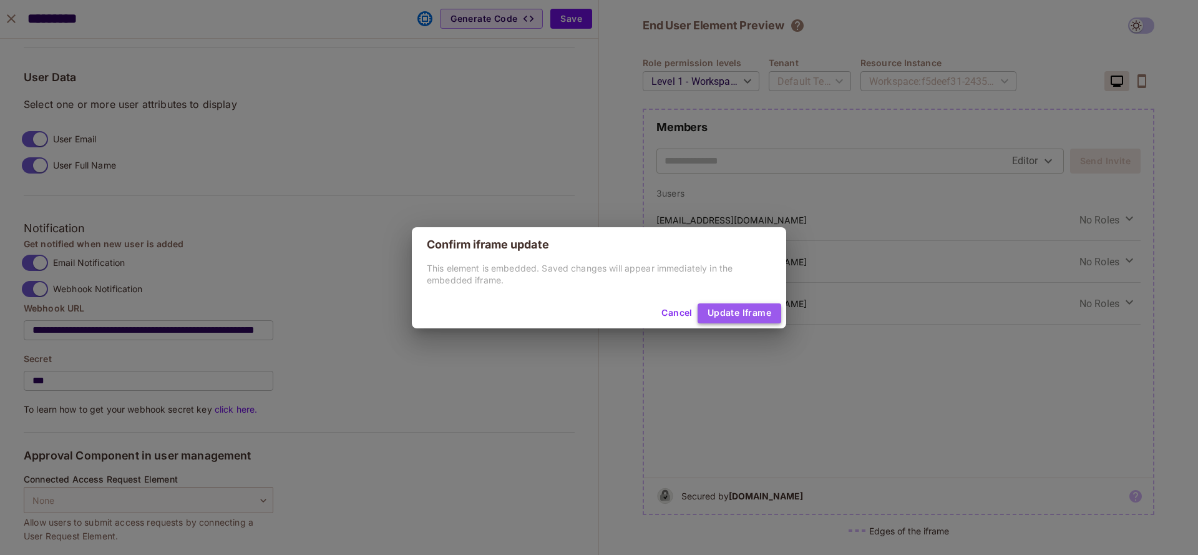
click at [725, 308] on button "Update Iframe" at bounding box center [739, 313] width 84 height 20
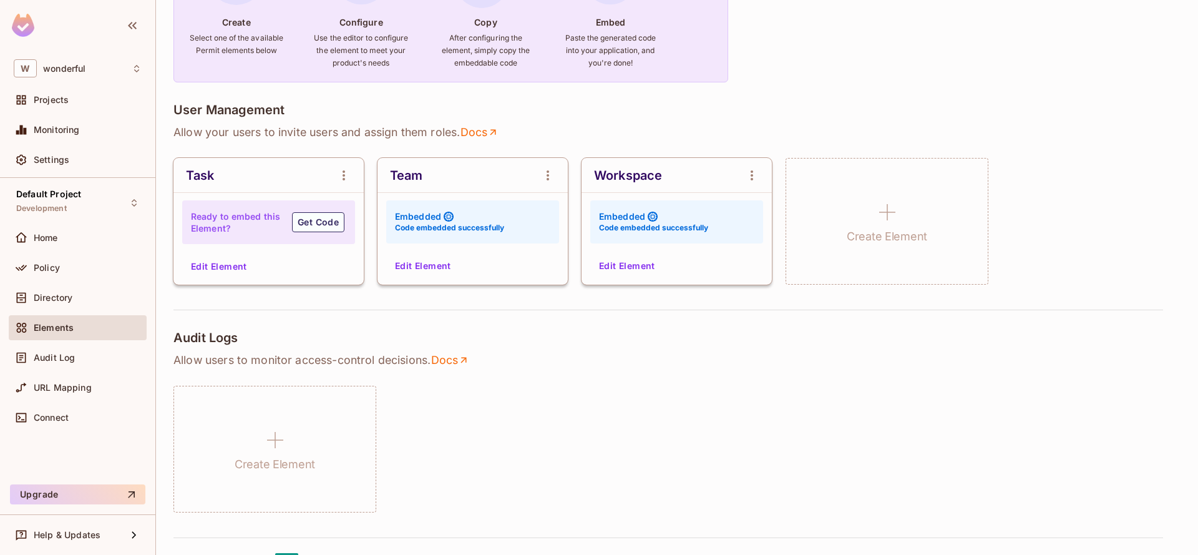
scroll to position [0, 0]
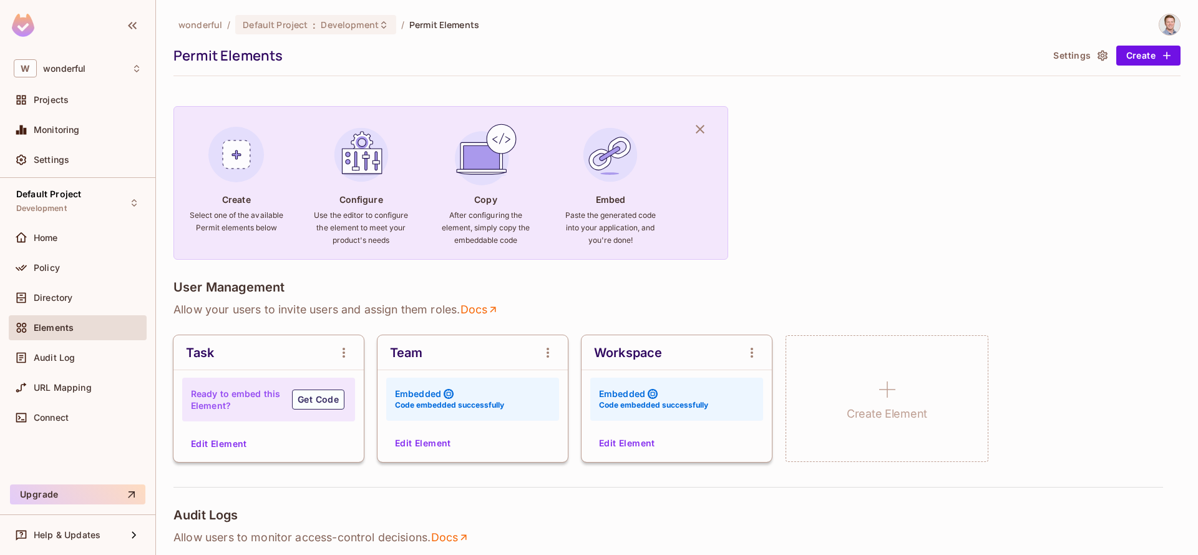
click at [1070, 56] on button "Settings" at bounding box center [1079, 56] width 62 height 20
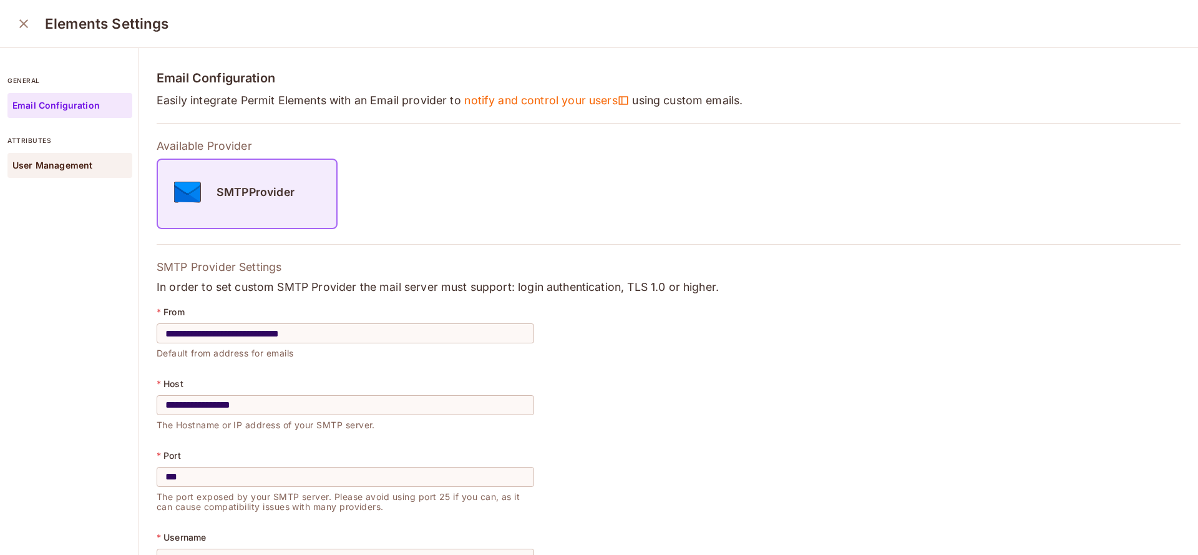
click at [55, 162] on p "User Management" at bounding box center [52, 165] width 80 height 10
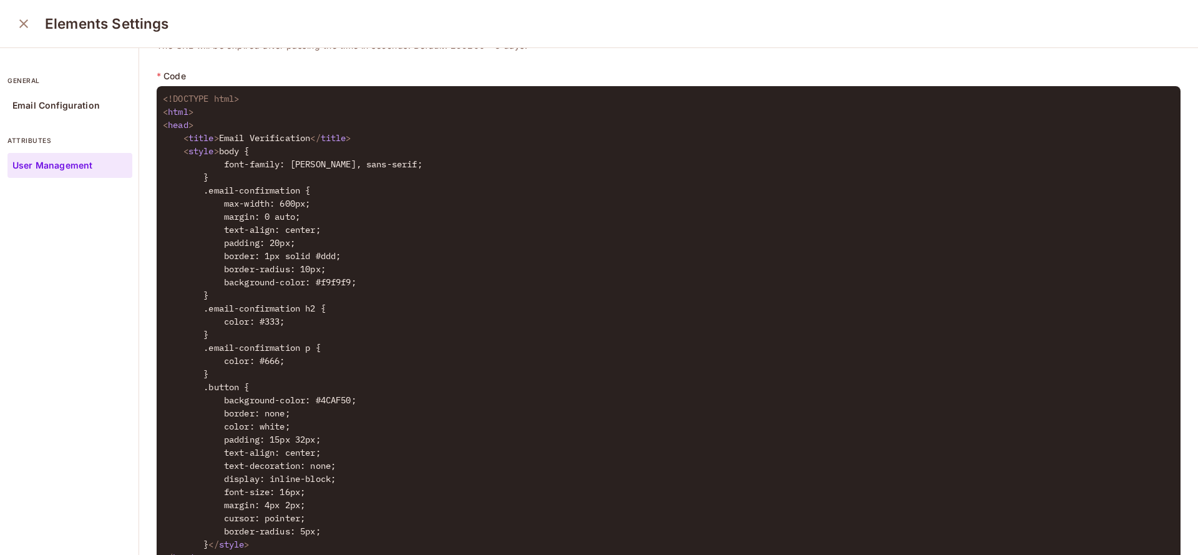
scroll to position [375, 0]
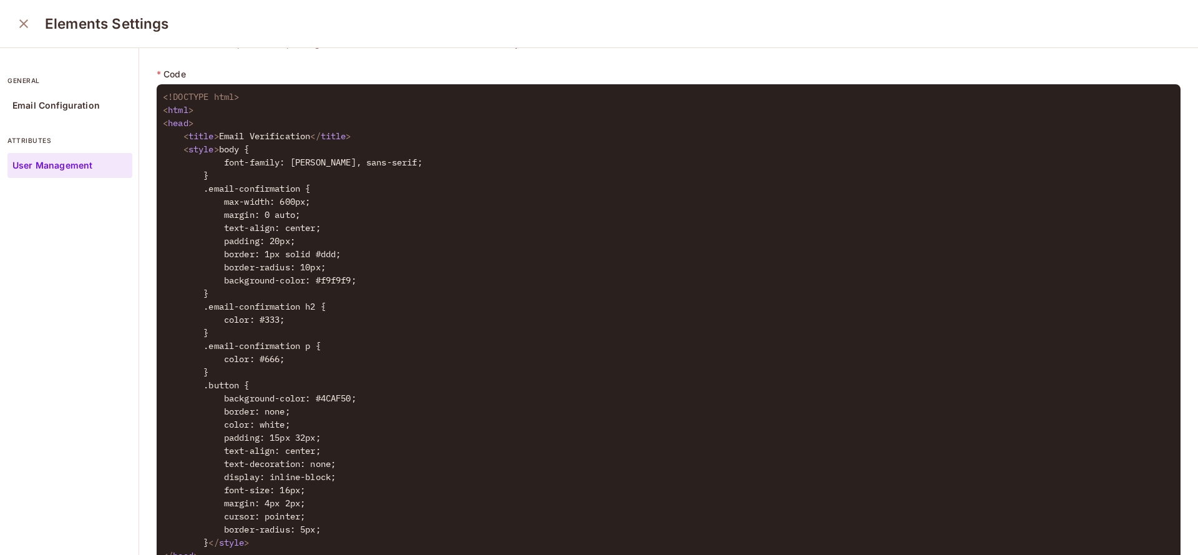
click at [223, 137] on textarea at bounding box center [669, 398] width 1024 height 628
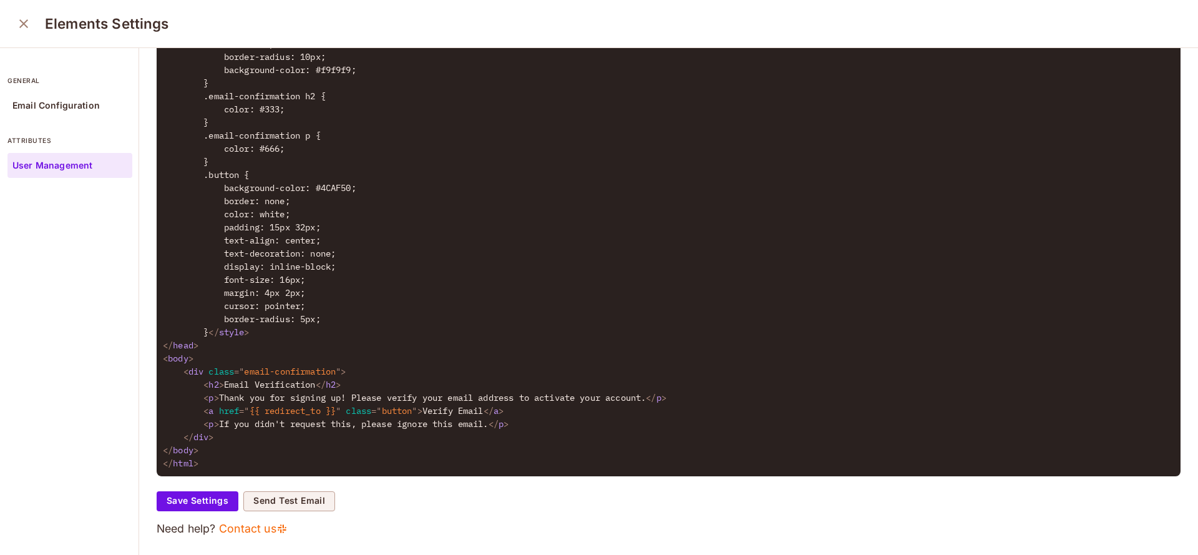
click at [229, 384] on textarea at bounding box center [669, 188] width 1024 height 628
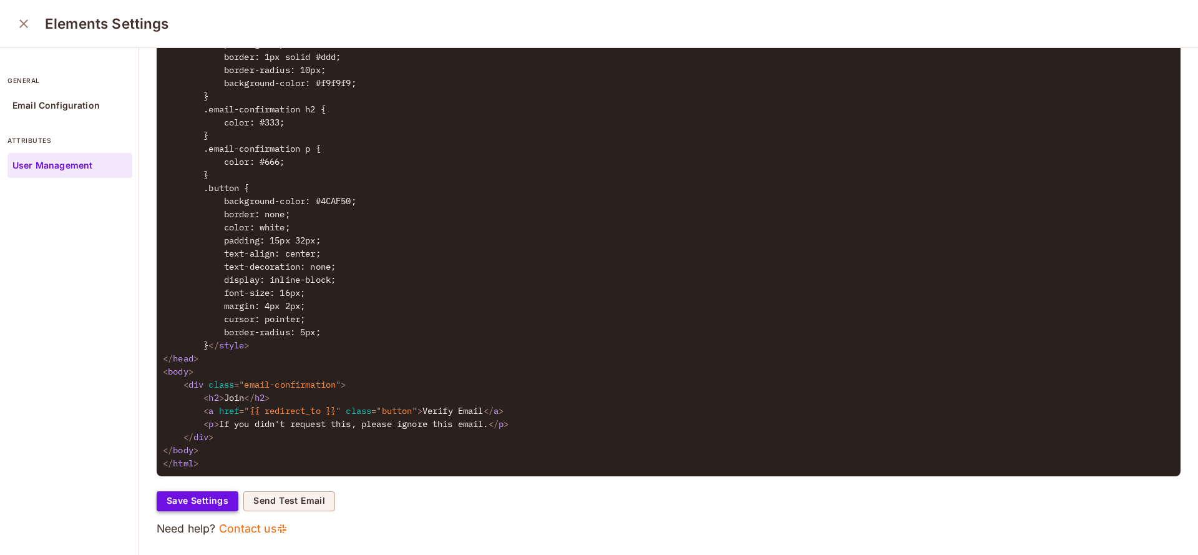
type textarea "**********"
click at [191, 495] on button "Save Settings" at bounding box center [198, 501] width 82 height 20
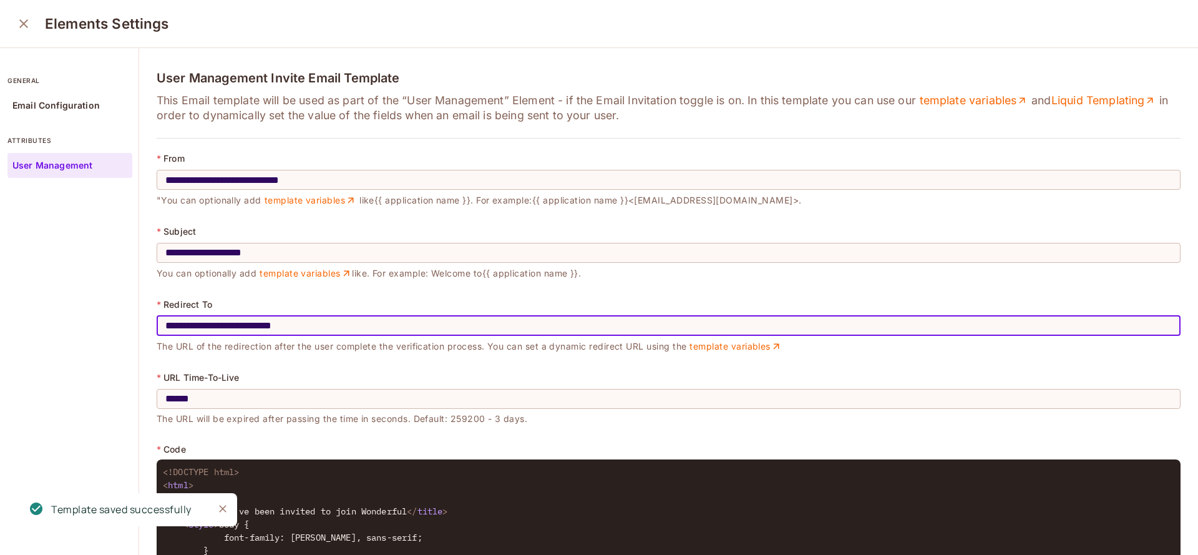
click at [367, 320] on input "**********" at bounding box center [669, 325] width 1024 height 35
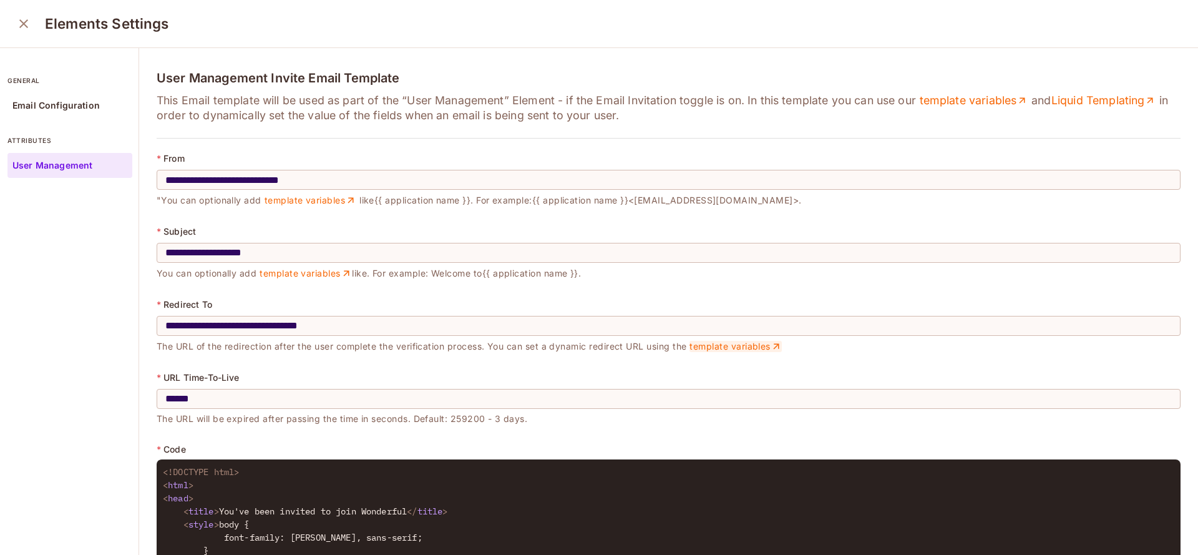
click at [714, 349] on link "template variables" at bounding box center [735, 346] width 92 height 11
click at [448, 326] on input "**********" at bounding box center [669, 325] width 1024 height 35
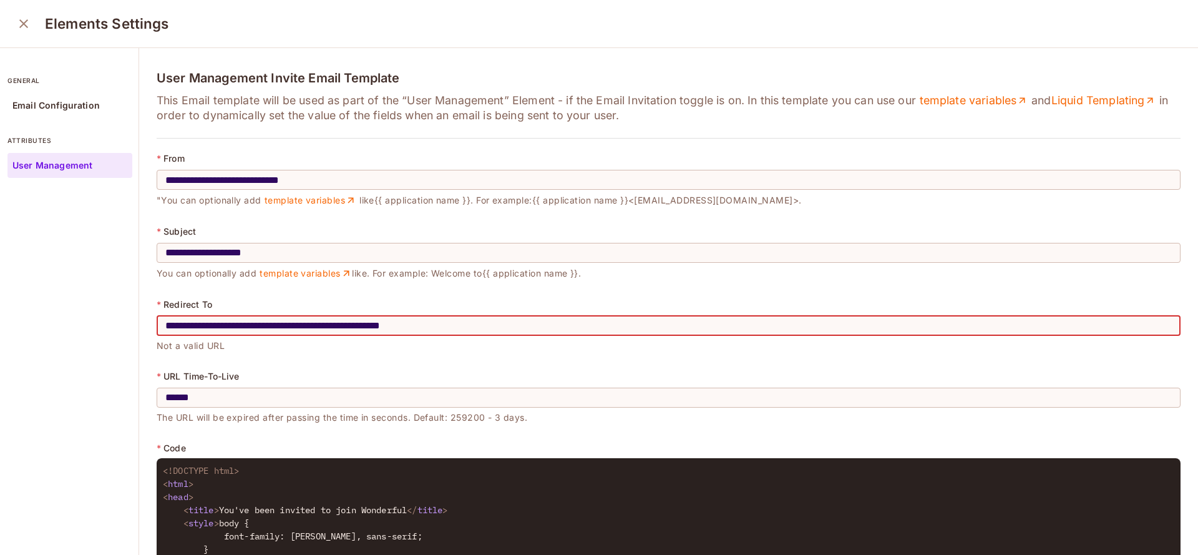
paste input "**********"
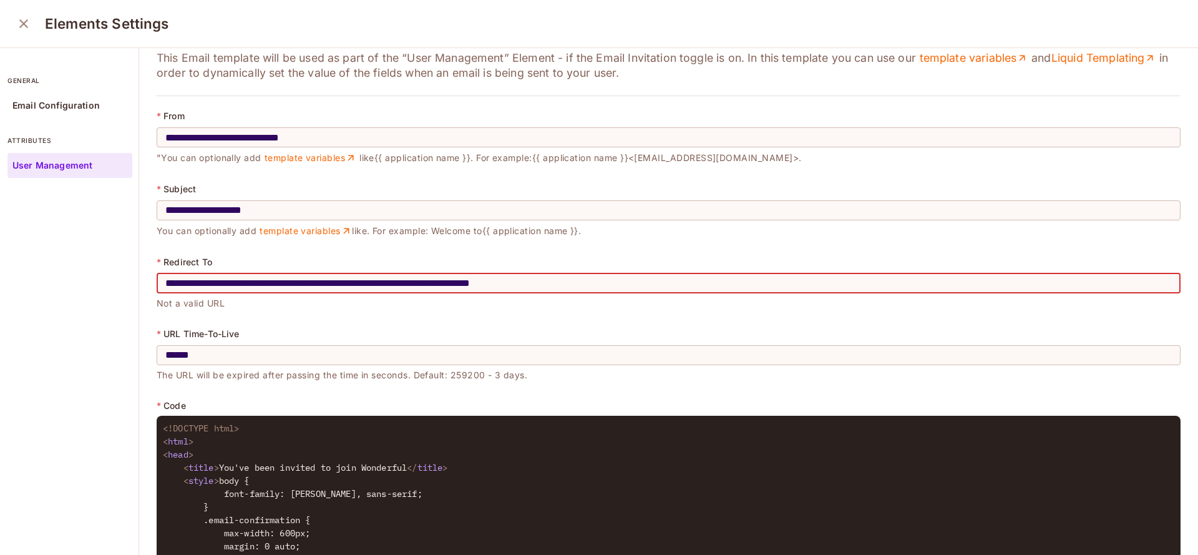
scroll to position [43, 0]
click at [460, 286] on input "**********" at bounding box center [669, 282] width 1024 height 35
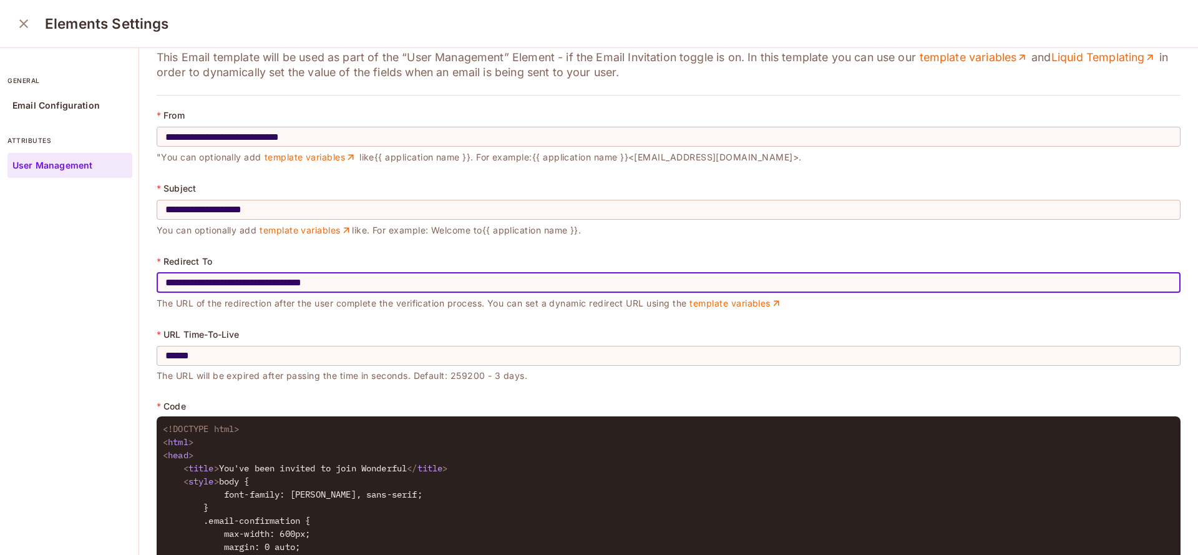
type input "**********"
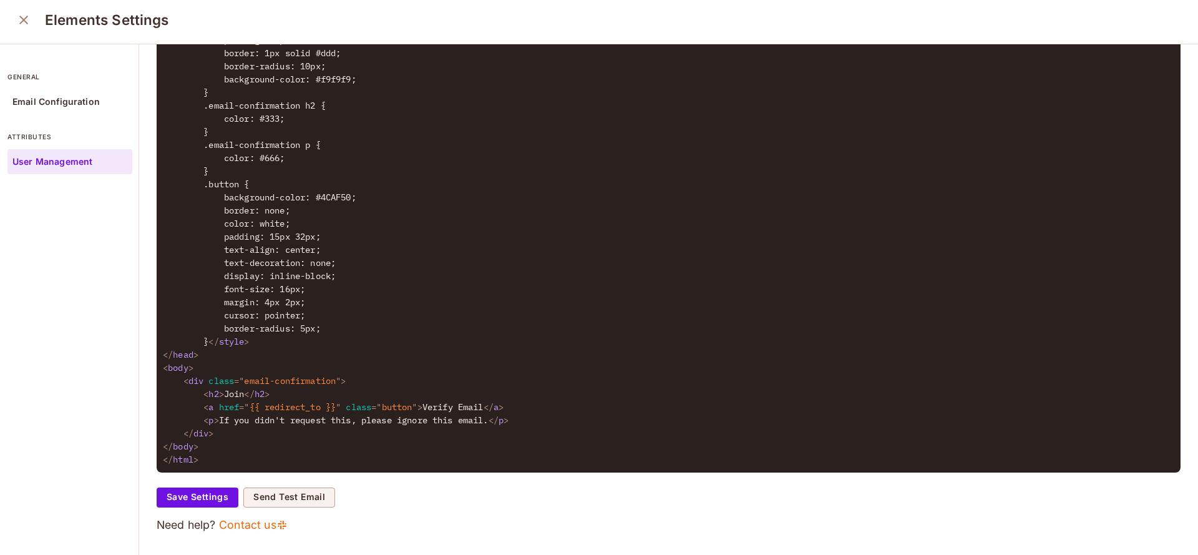
scroll to position [2, 0]
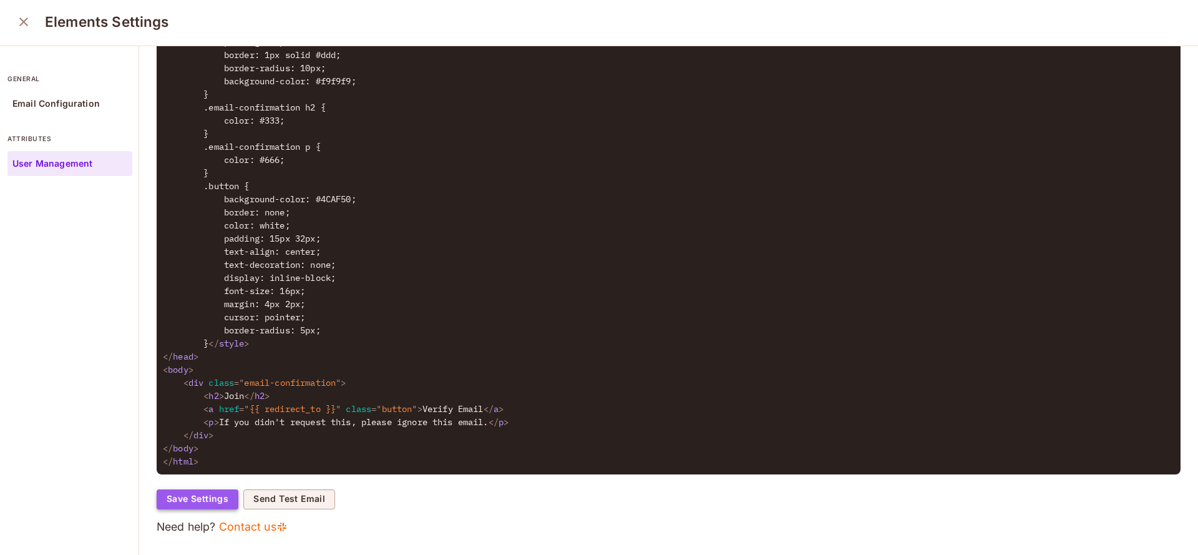
click at [193, 501] on button "Save Settings" at bounding box center [198, 499] width 82 height 20
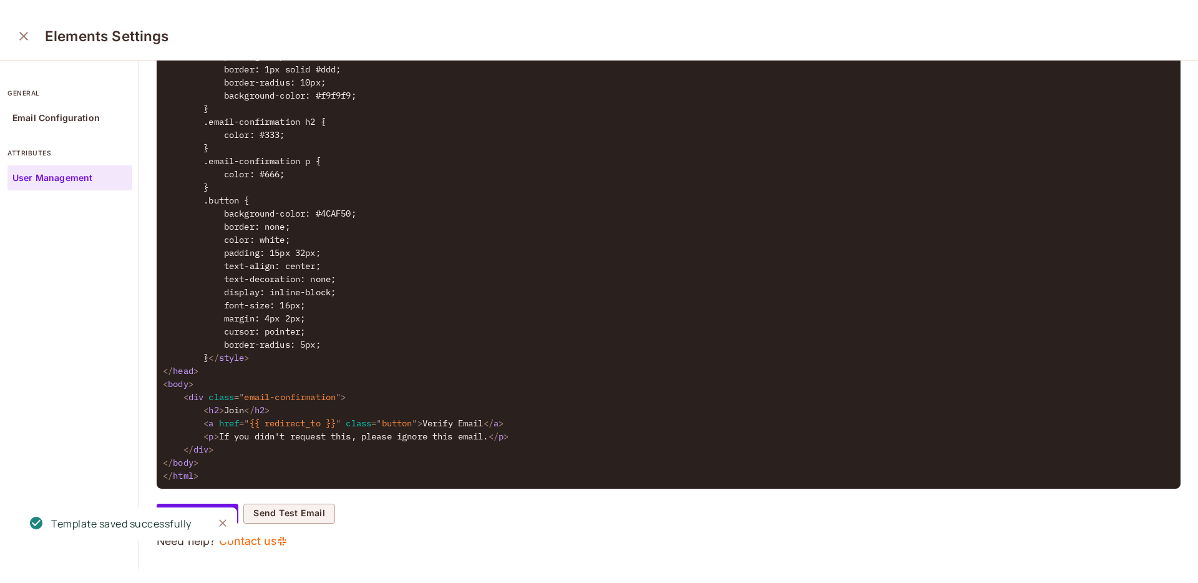
scroll to position [0, 0]
